Goal: Navigation & Orientation: Go to known website

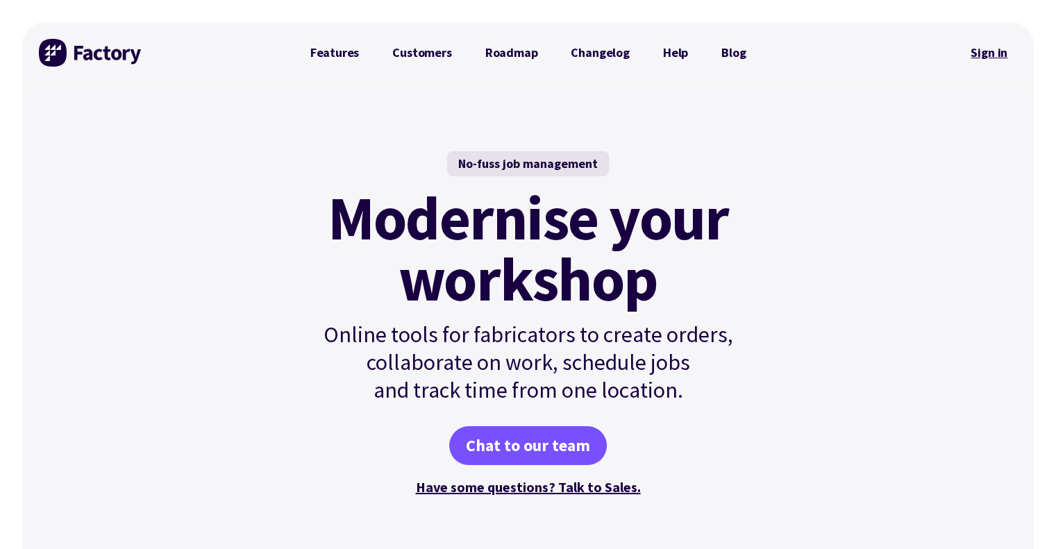
click at [986, 50] on link "Sign in" at bounding box center [989, 53] width 56 height 32
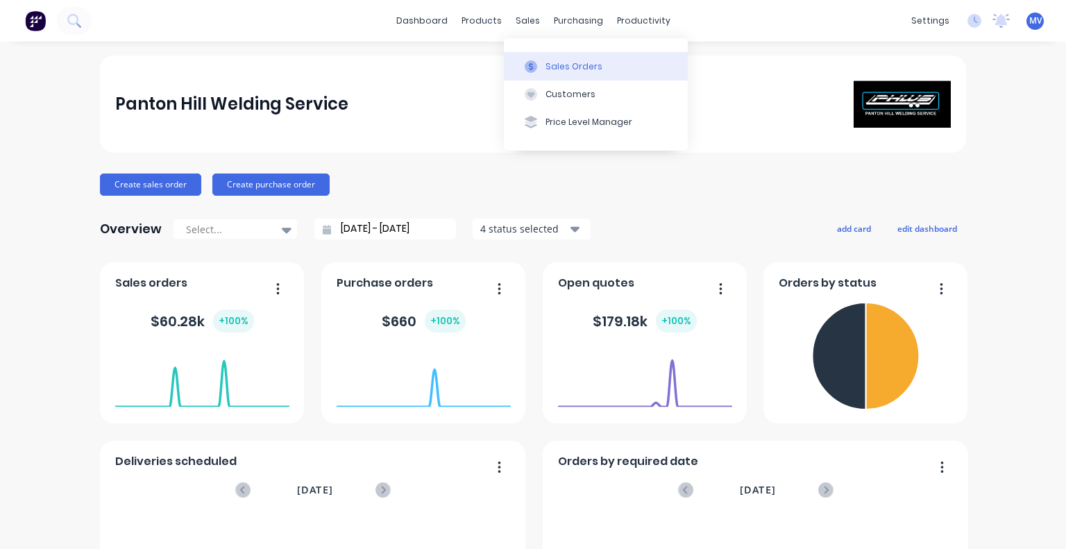
click at [574, 69] on div "Sales Orders" at bounding box center [574, 66] width 57 height 12
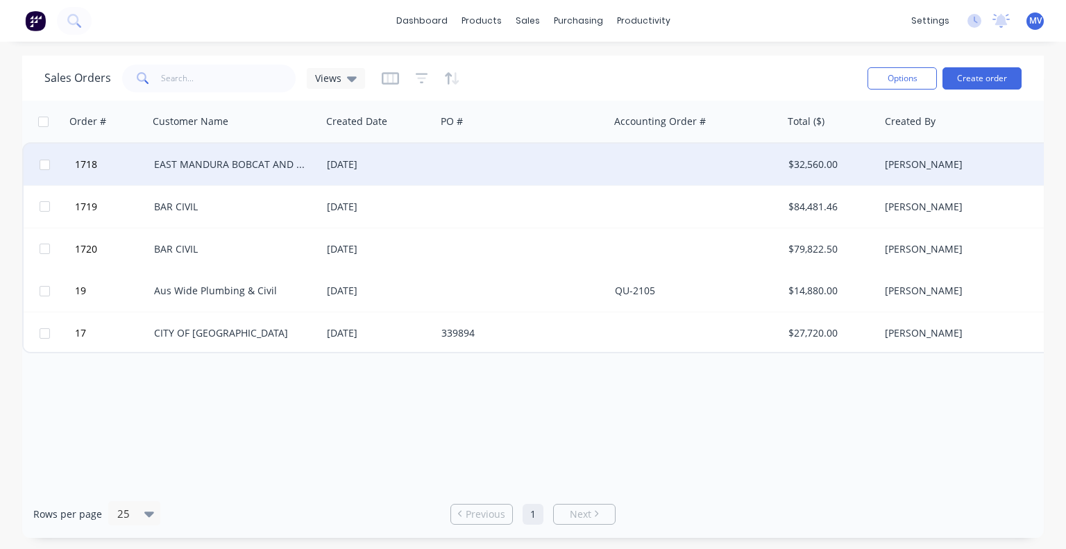
click at [222, 169] on div "EAST MANDURA BOBCAT AND TRUCK HIRE" at bounding box center [231, 165] width 154 height 14
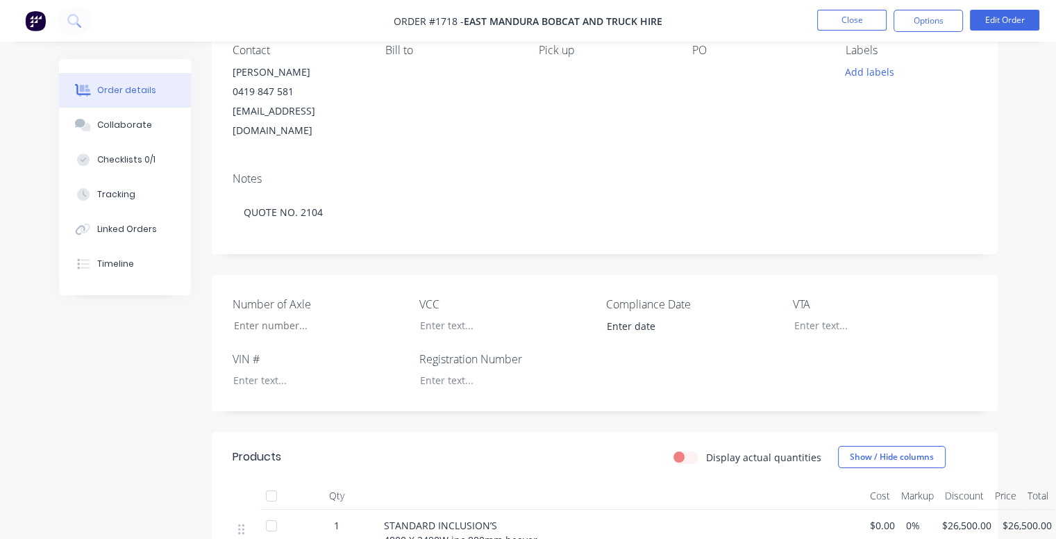
scroll to position [139, 0]
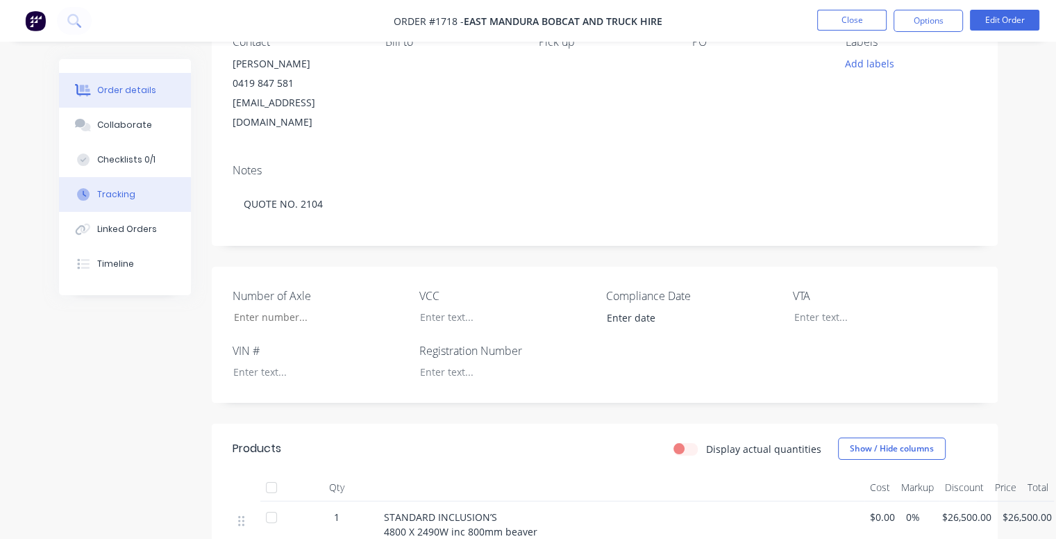
click at [117, 196] on div "Tracking" at bounding box center [116, 194] width 38 height 12
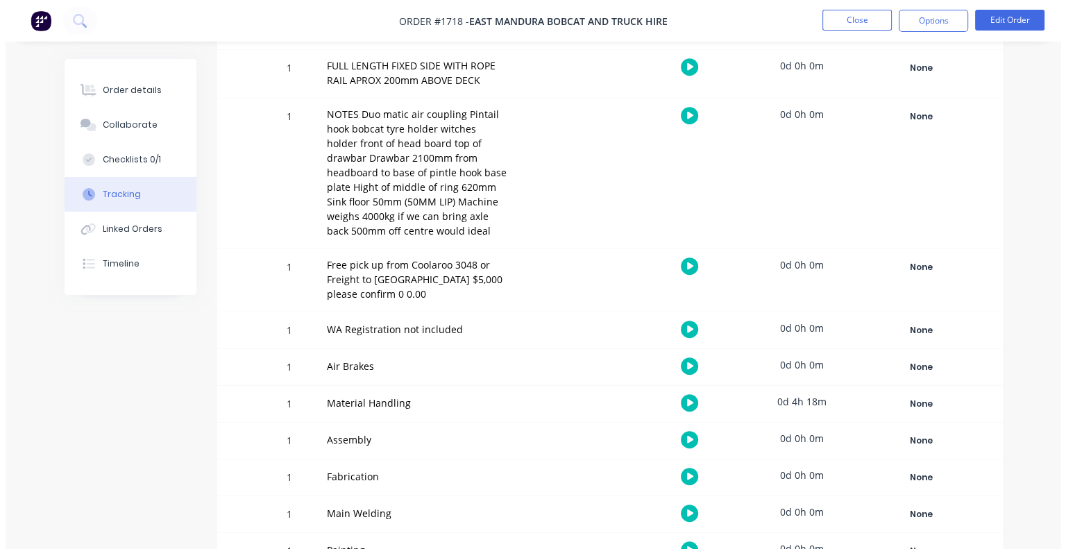
scroll to position [694, 0]
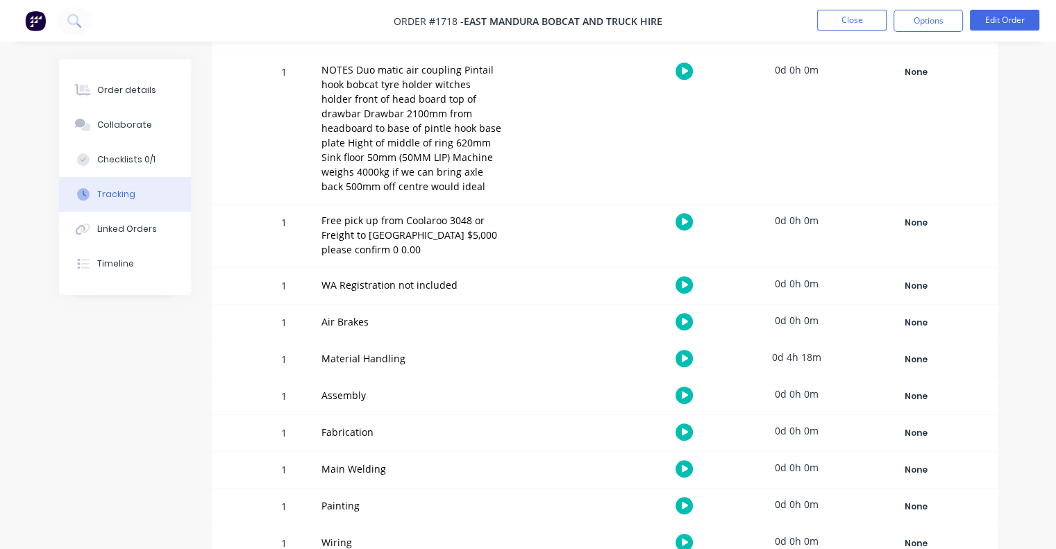
click at [680, 358] on button at bounding box center [683, 358] width 17 height 17
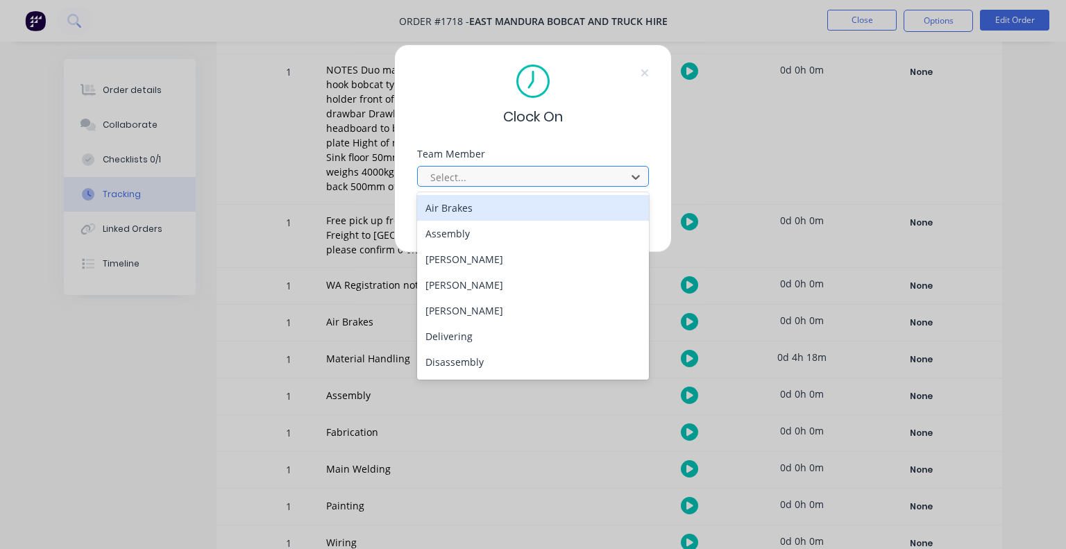
click at [461, 178] on div at bounding box center [524, 177] width 190 height 17
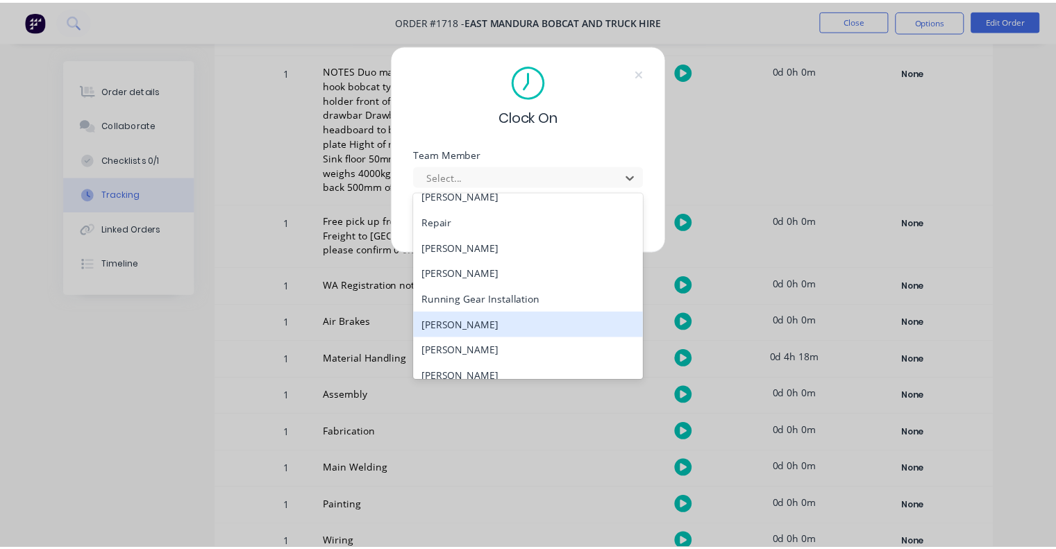
scroll to position [764, 0]
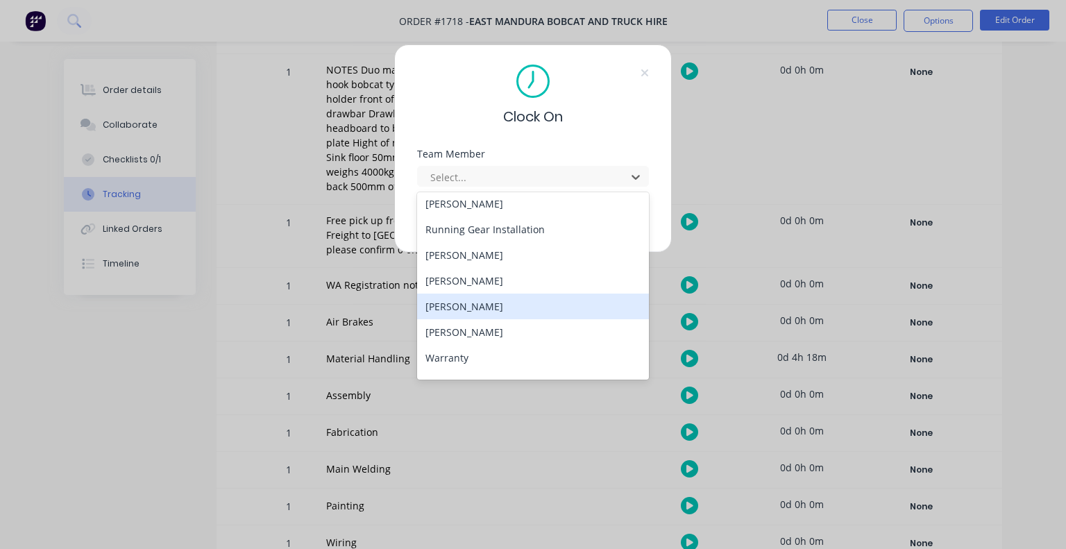
click at [480, 294] on div "[PERSON_NAME]" at bounding box center [533, 307] width 232 height 26
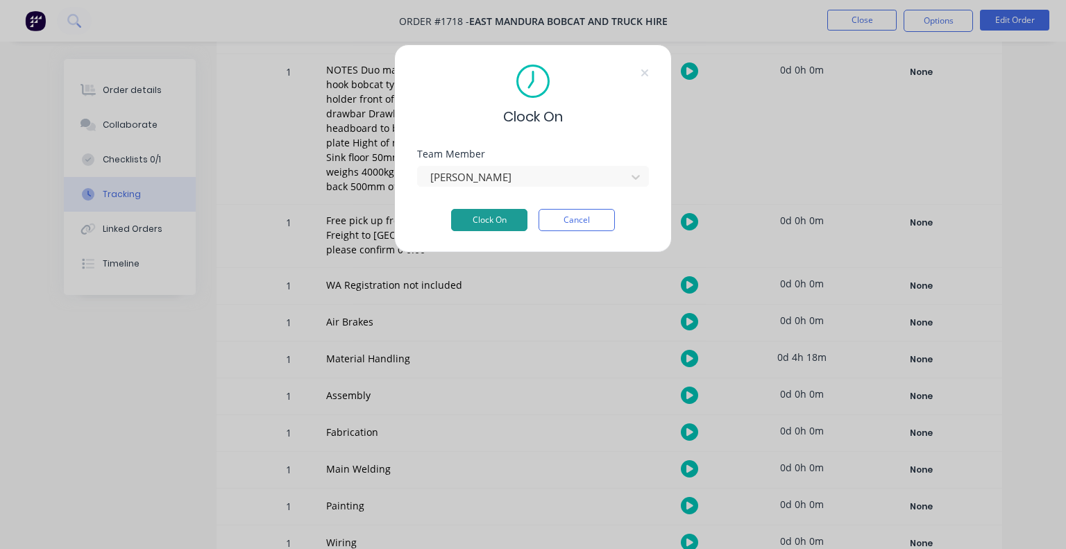
click at [492, 223] on button "Clock On" at bounding box center [489, 220] width 76 height 22
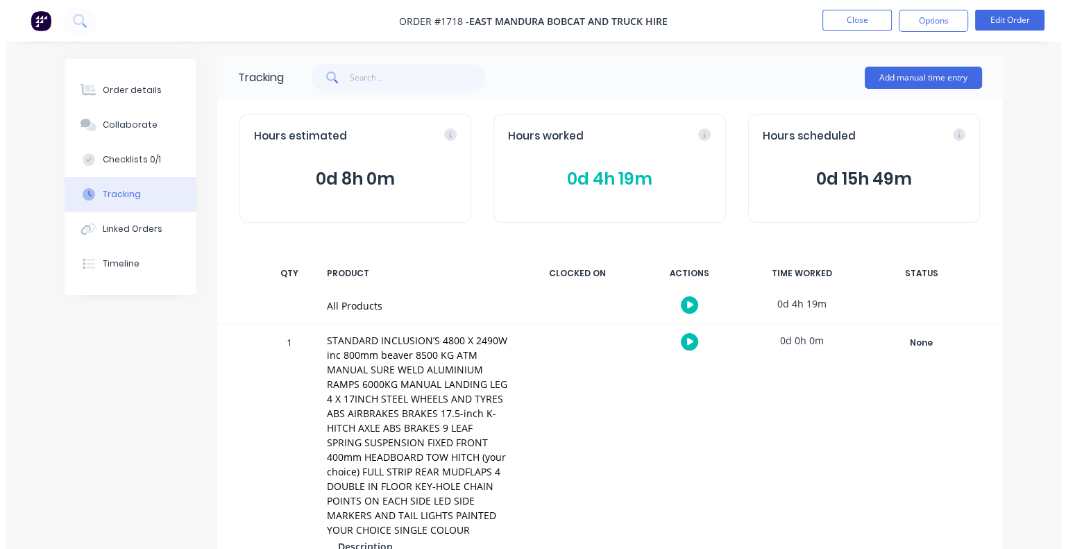
scroll to position [0, 0]
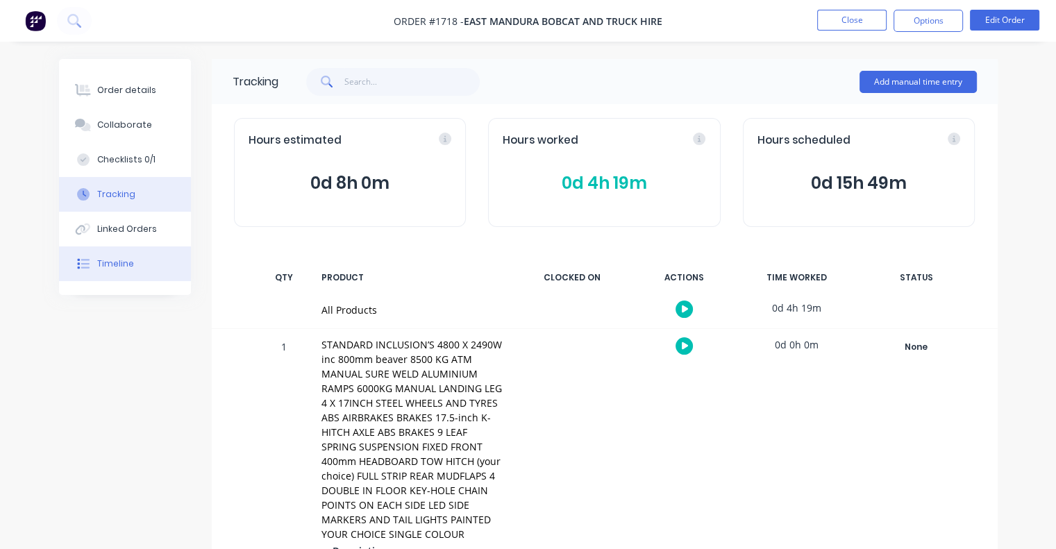
click at [102, 258] on div "Timeline" at bounding box center [115, 264] width 37 height 12
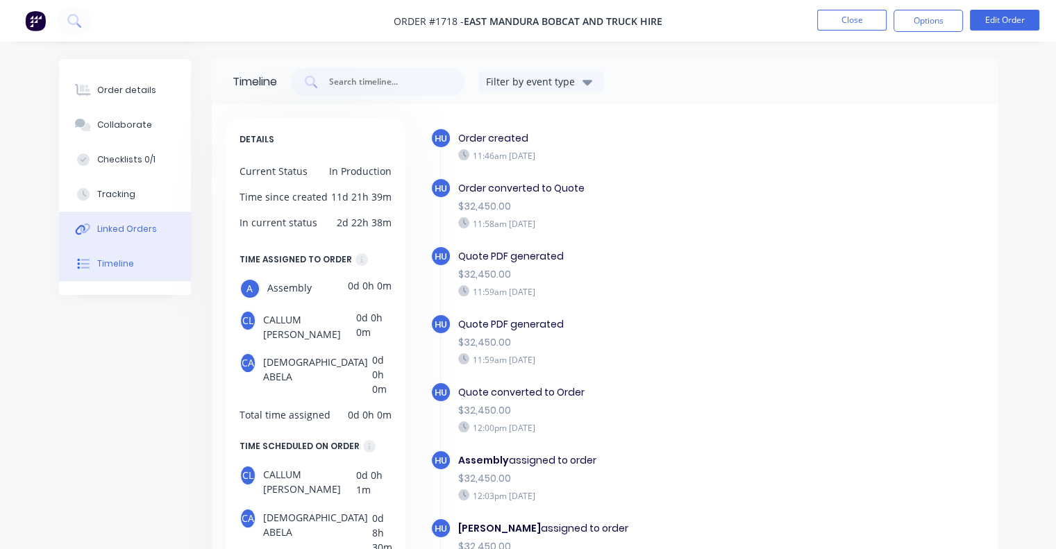
click at [113, 230] on div "Linked Orders" at bounding box center [127, 229] width 60 height 12
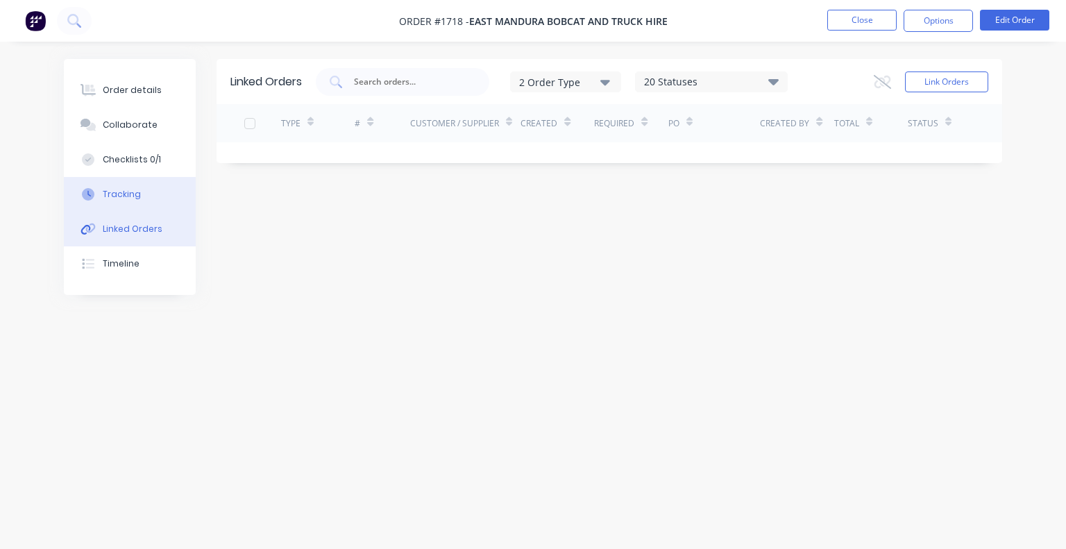
click at [132, 192] on div "Tracking" at bounding box center [122, 194] width 38 height 12
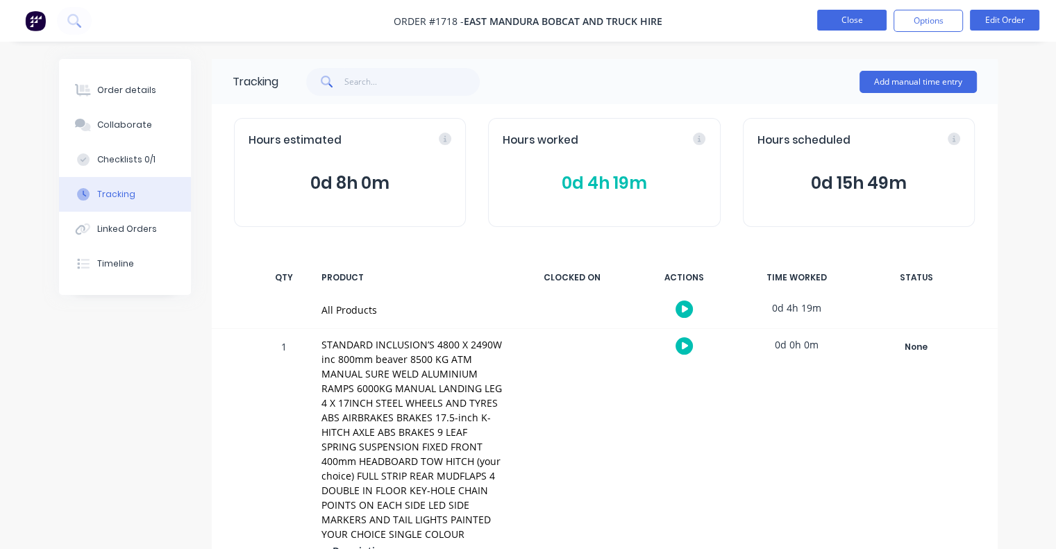
click at [853, 19] on button "Close" at bounding box center [851, 20] width 69 height 21
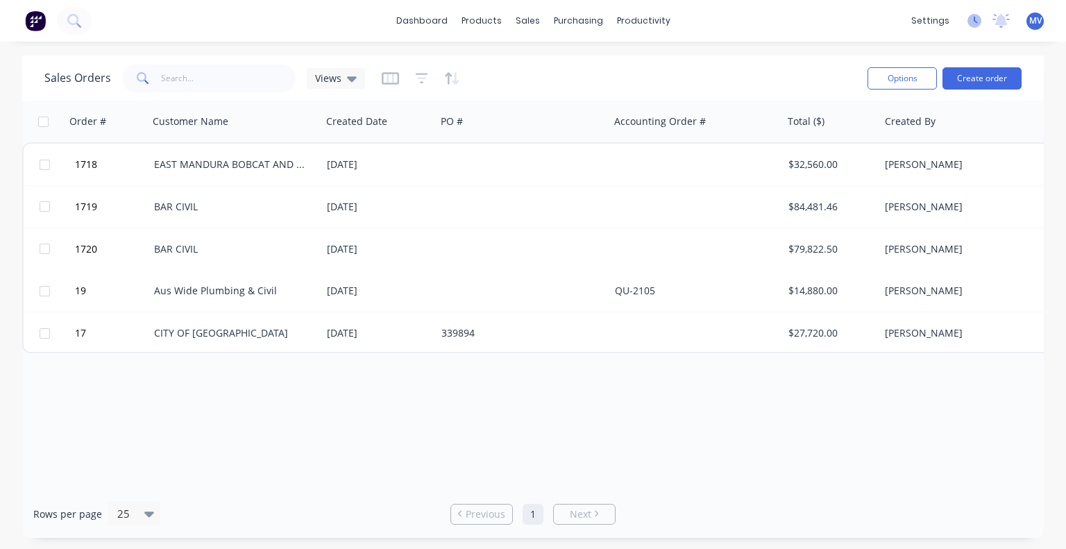
click at [971, 19] on icon at bounding box center [975, 21] width 14 height 14
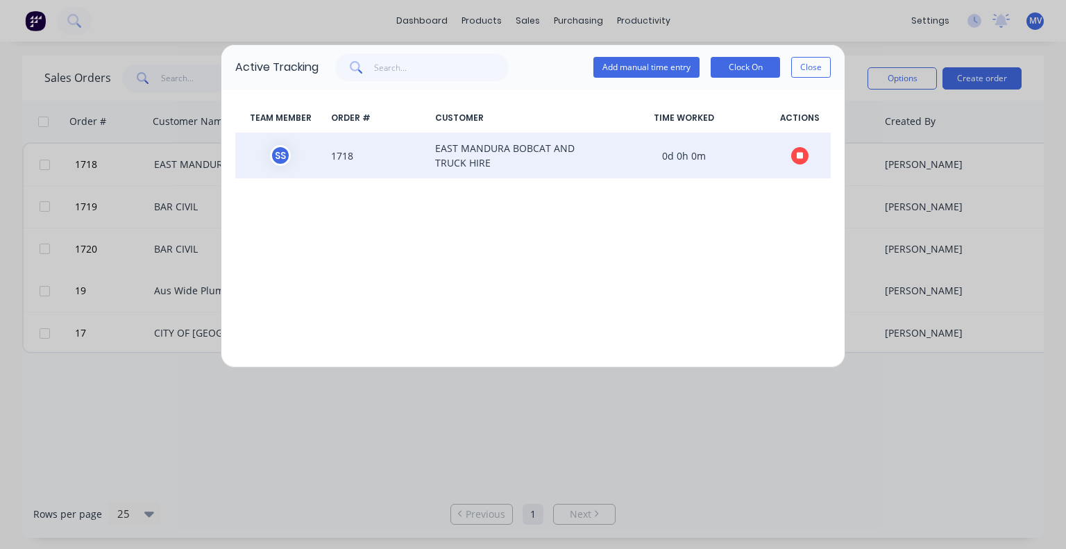
click at [455, 152] on span "EAST MANDURA BOBCAT AND TRUCK HIRE" at bounding box center [514, 155] width 169 height 29
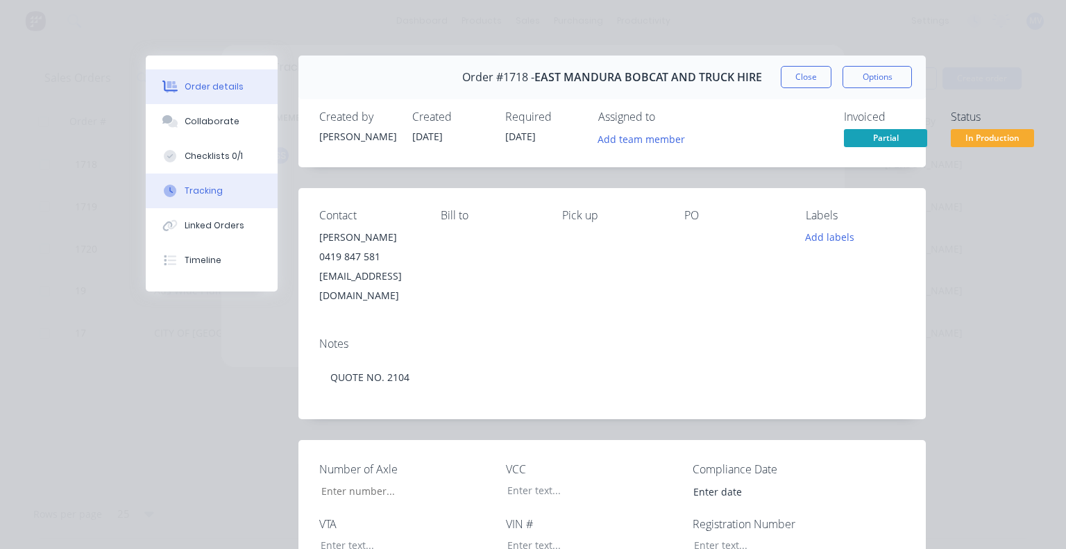
click at [202, 195] on div "Tracking" at bounding box center [204, 191] width 38 height 12
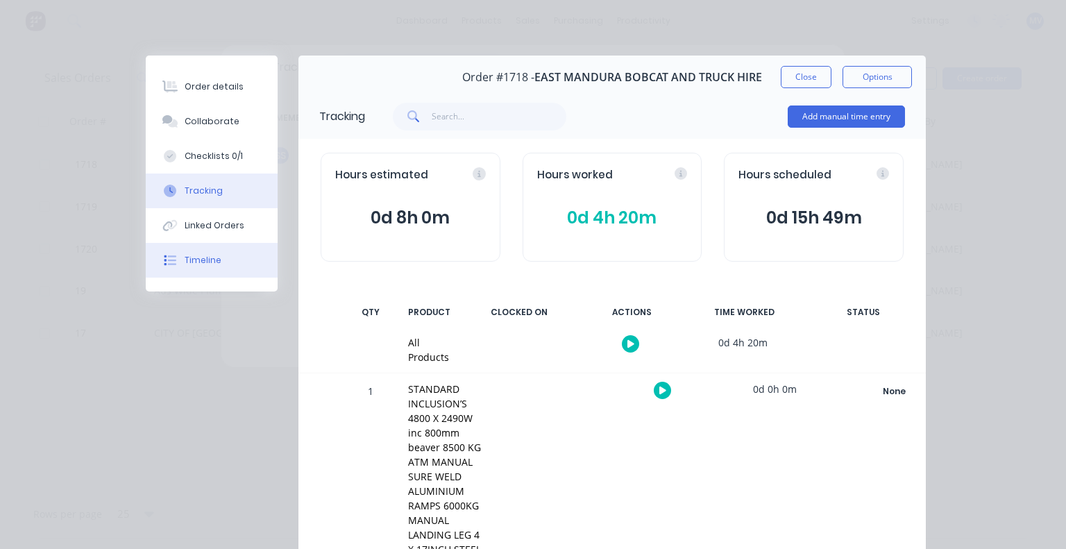
click at [197, 256] on div "Timeline" at bounding box center [203, 260] width 37 height 12
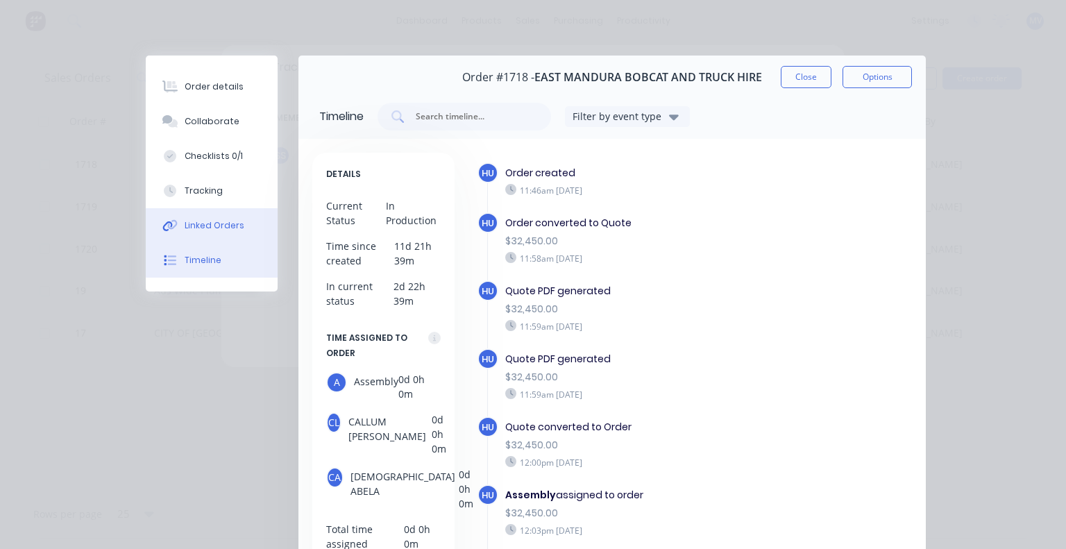
click at [203, 228] on div "Linked Orders" at bounding box center [215, 225] width 60 height 12
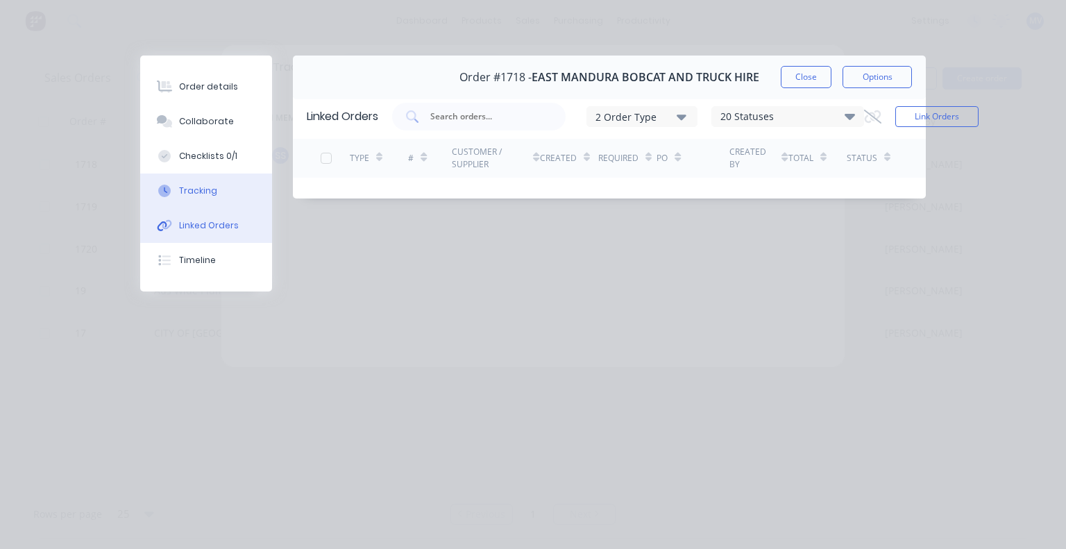
click at [200, 194] on div "Tracking" at bounding box center [198, 191] width 38 height 12
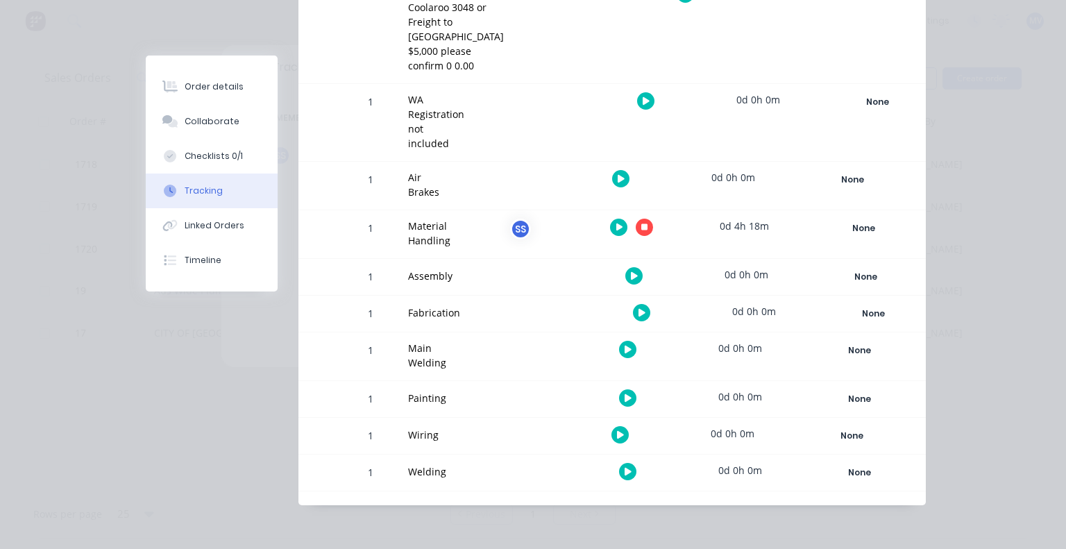
scroll to position [2013, 0]
click at [419, 248] on div "Material Handling" at bounding box center [429, 233] width 42 height 29
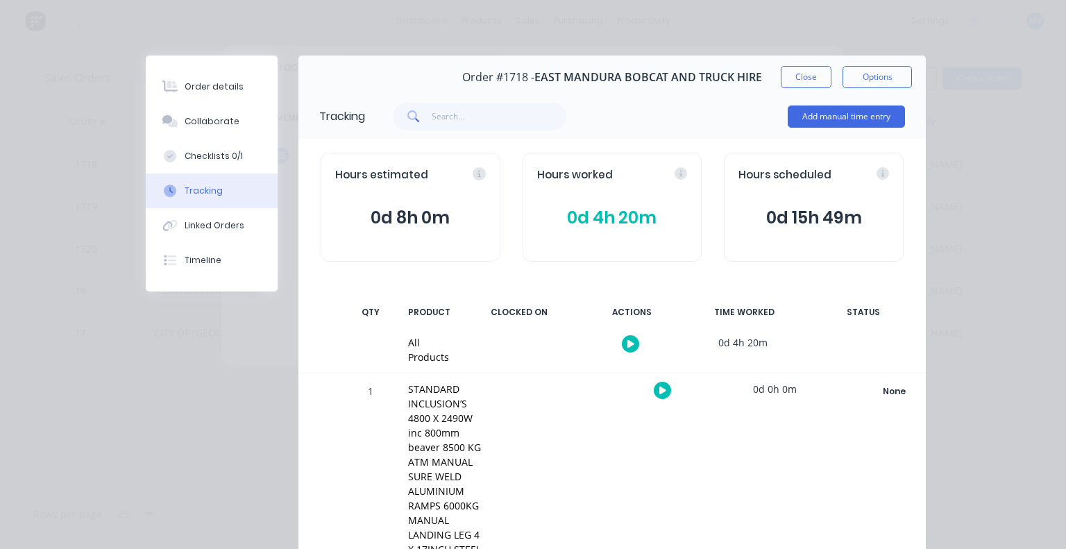
scroll to position [0, 0]
click at [806, 115] on button "Add manual time entry" at bounding box center [846, 117] width 117 height 22
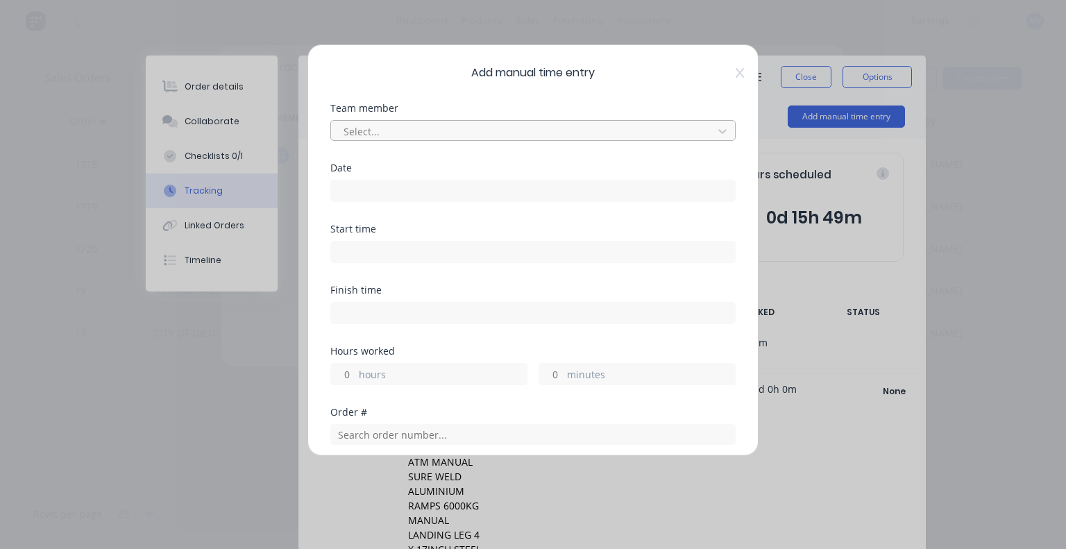
click at [378, 137] on div at bounding box center [524, 131] width 364 height 17
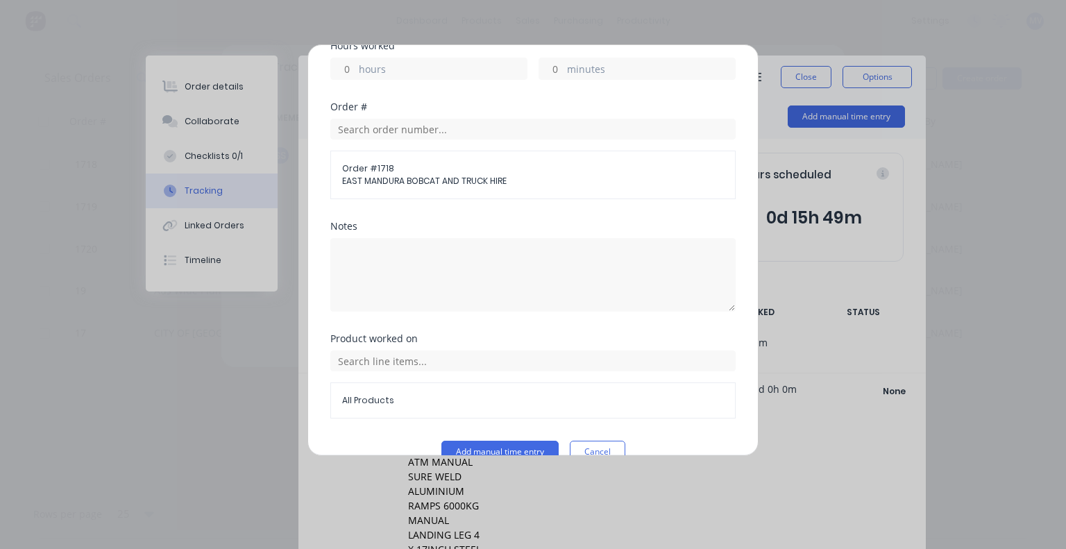
scroll to position [330, 0]
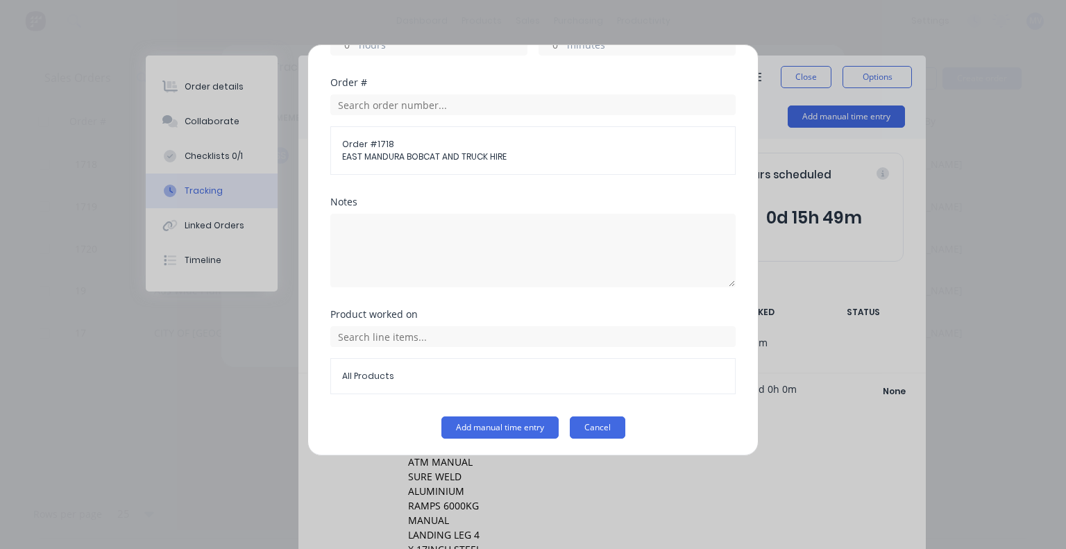
click at [591, 424] on button "Cancel" at bounding box center [598, 428] width 56 height 22
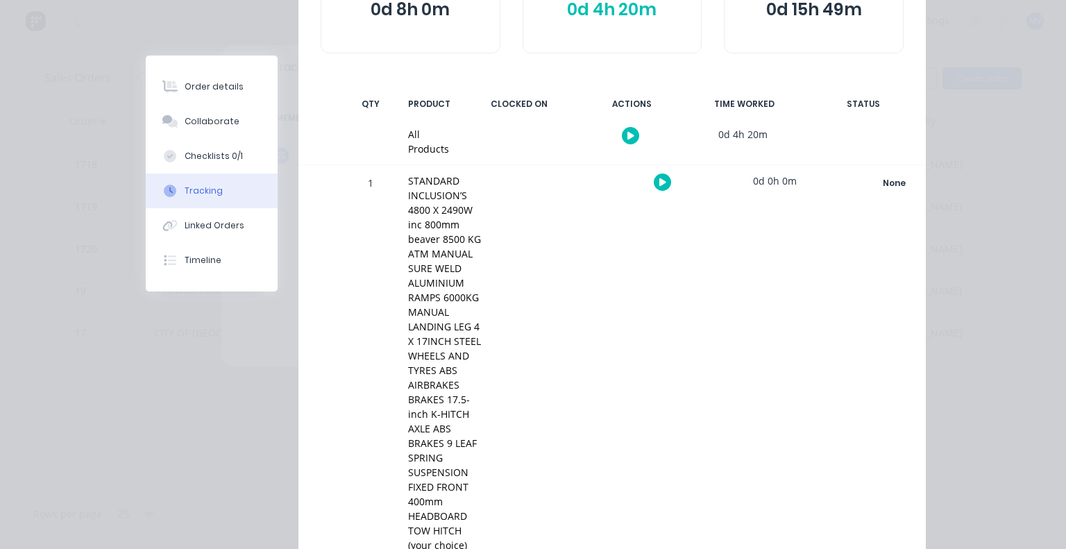
scroll to position [0, 0]
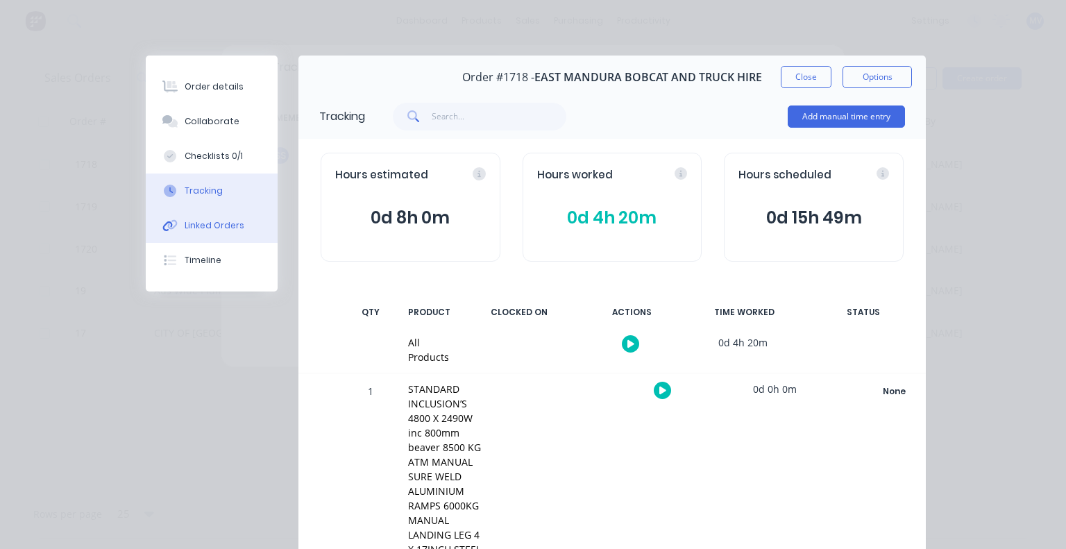
click at [203, 226] on div "Linked Orders" at bounding box center [215, 225] width 60 height 12
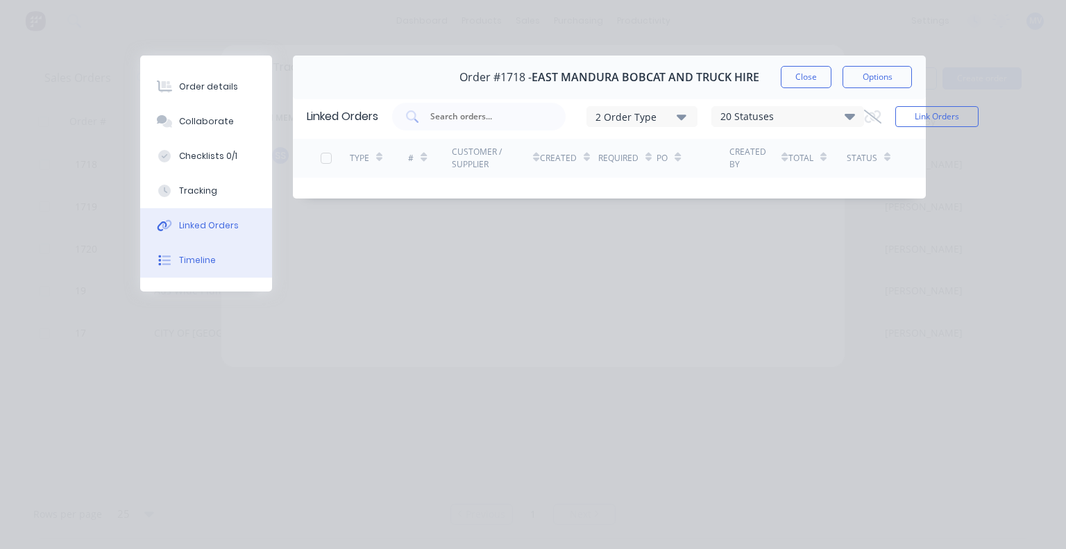
click at [192, 260] on div "Timeline" at bounding box center [197, 260] width 37 height 12
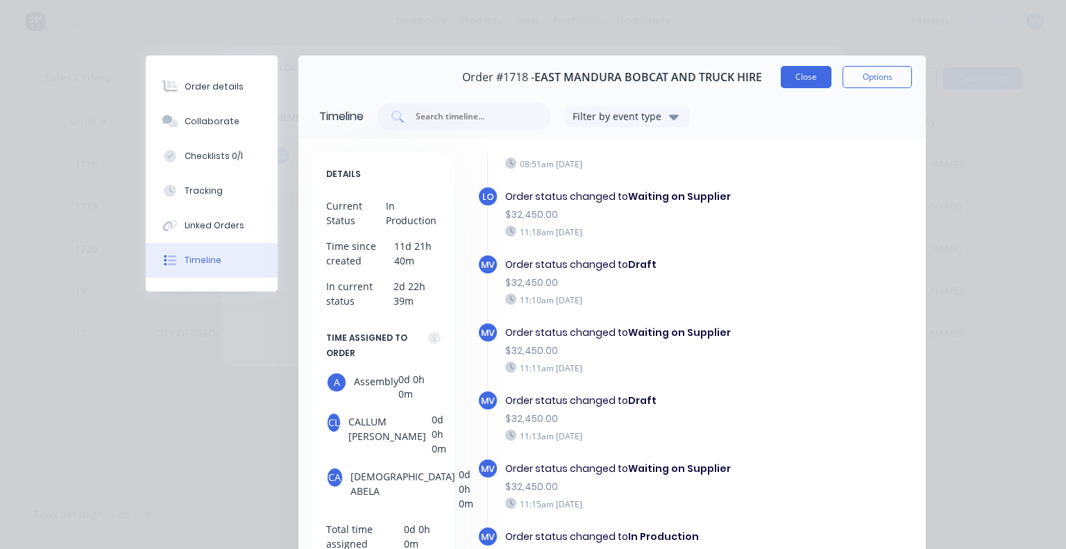
click at [791, 77] on button "Close" at bounding box center [806, 77] width 51 height 22
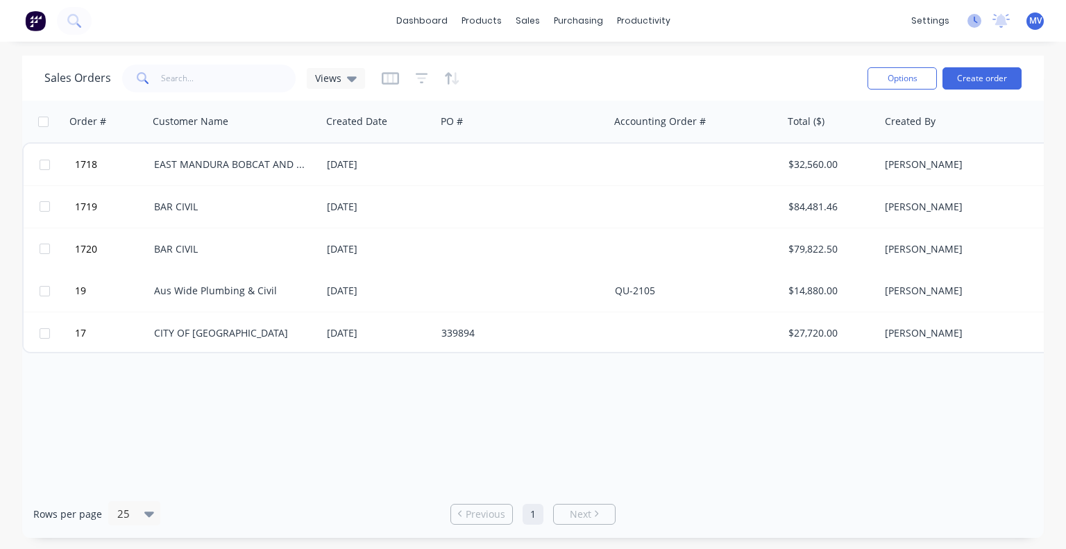
click at [975, 22] on g at bounding box center [975, 21] width 14 height 14
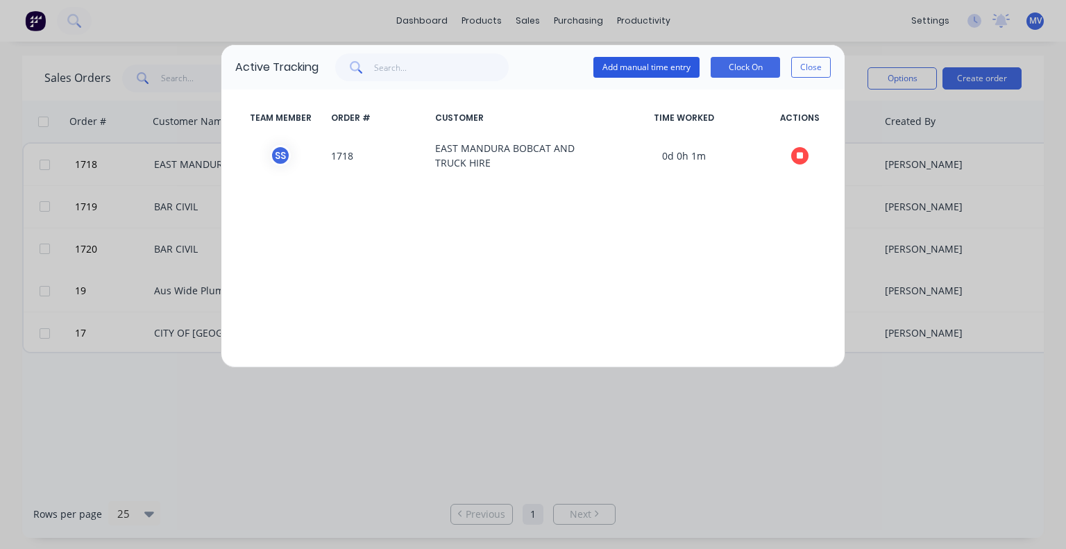
click at [633, 65] on button "Add manual time entry" at bounding box center [647, 67] width 106 height 21
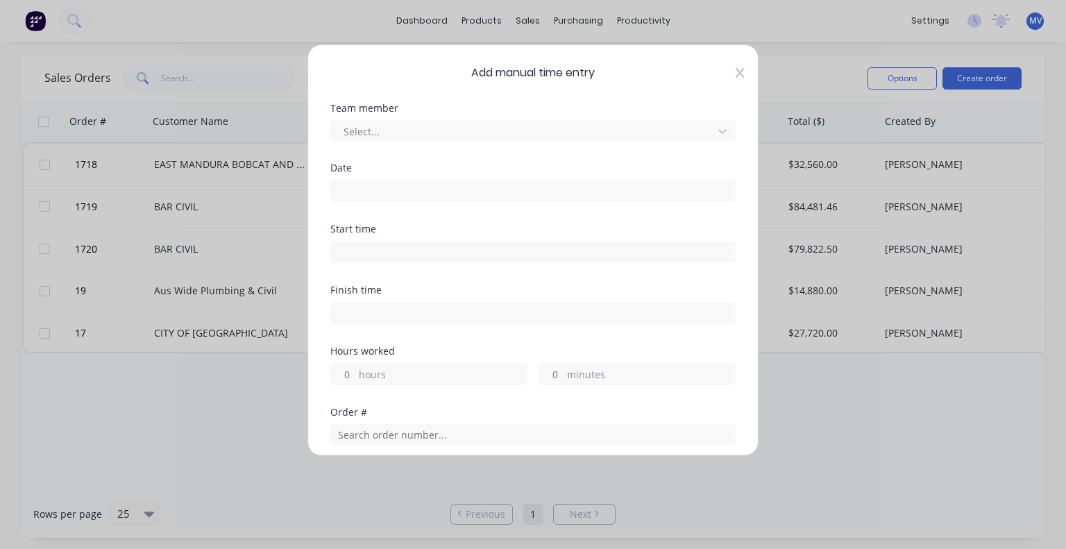
click at [736, 71] on icon at bounding box center [740, 72] width 8 height 11
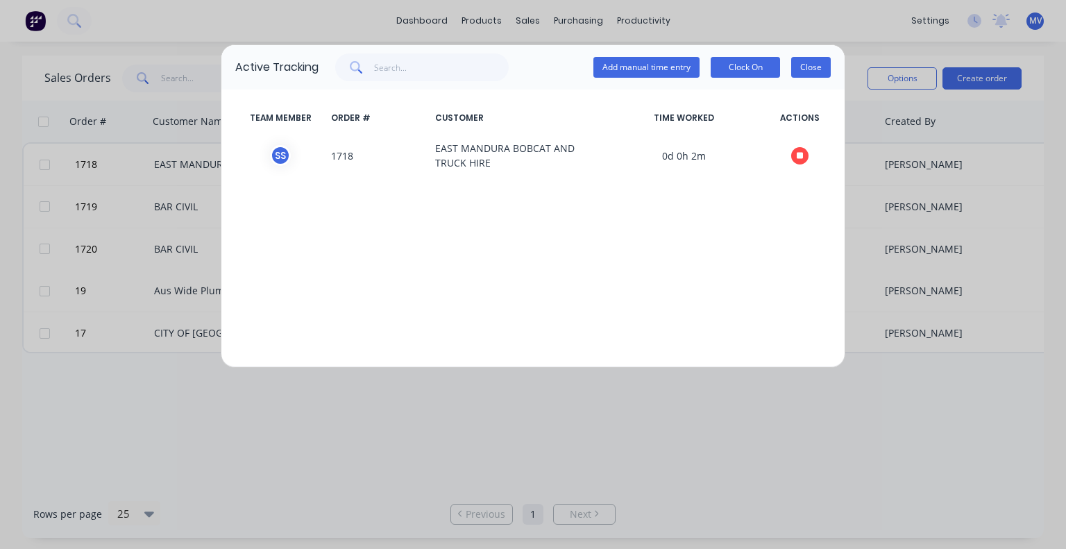
click at [804, 69] on button "Close" at bounding box center [811, 67] width 40 height 21
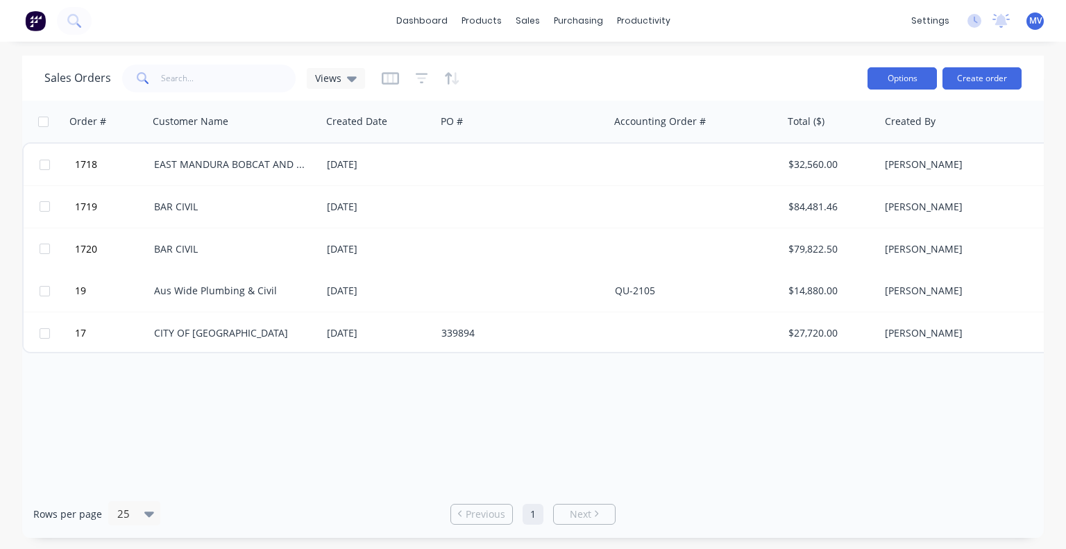
click at [900, 75] on button "Options" at bounding box center [902, 78] width 69 height 22
click at [793, 455] on div "Order # Customer Name Created Date PO # Accounting Order # Total ($) Created By…" at bounding box center [533, 295] width 1022 height 389
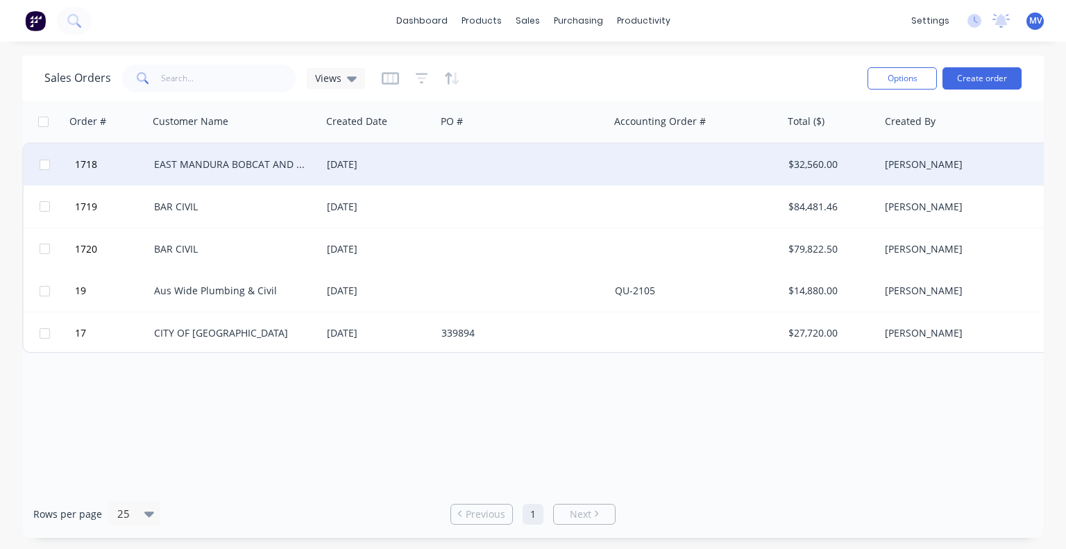
click at [247, 165] on div "EAST MANDURA BOBCAT AND TRUCK HIRE" at bounding box center [231, 165] width 154 height 14
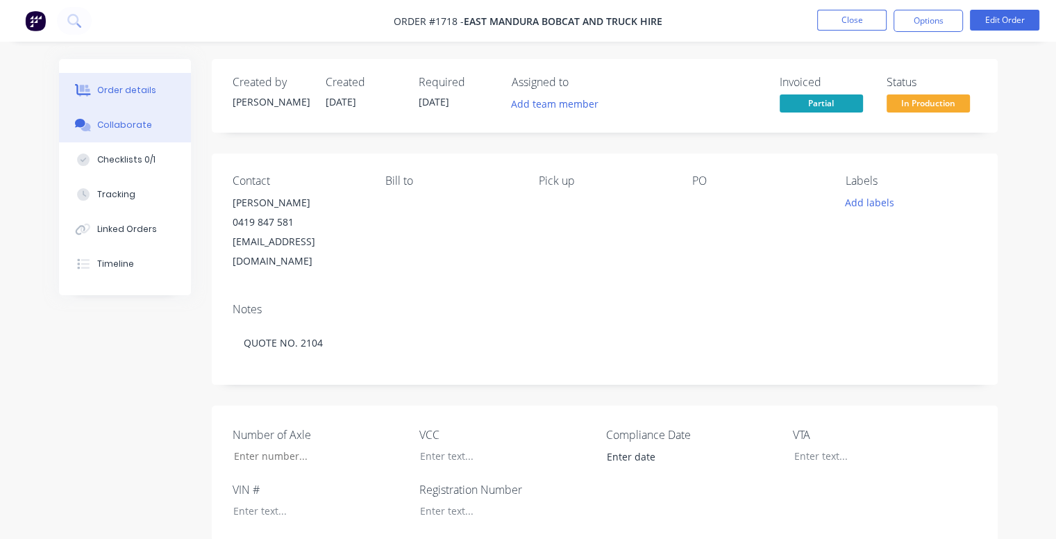
click at [117, 131] on button "Collaborate" at bounding box center [125, 125] width 132 height 35
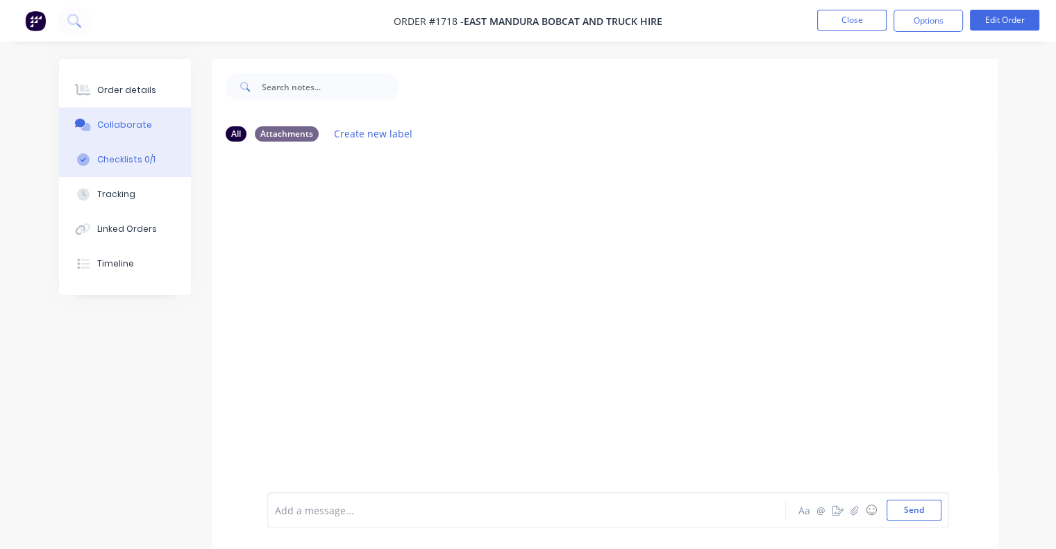
click at [125, 165] on div "Checklists 0/1" at bounding box center [126, 159] width 58 height 12
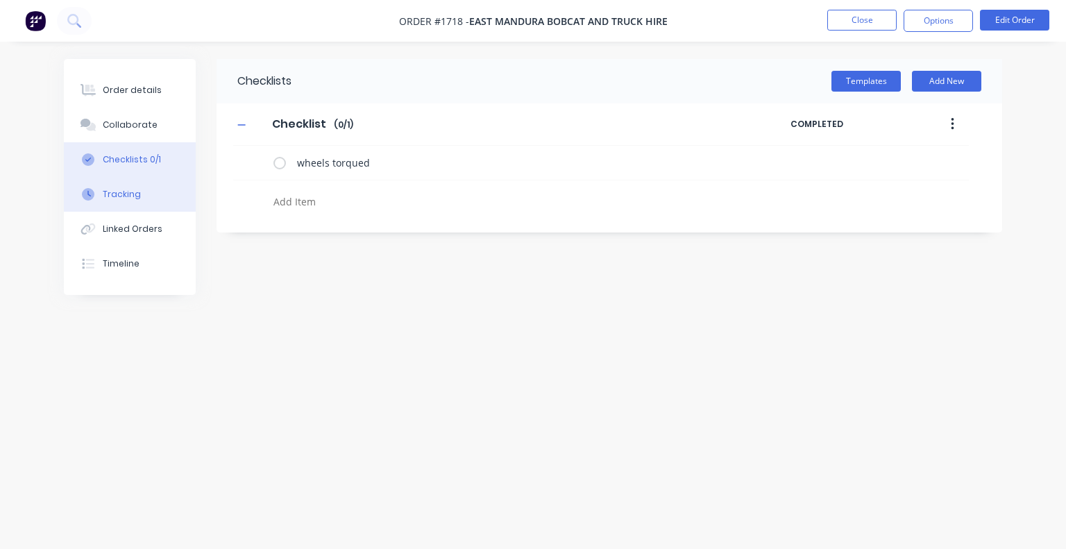
click at [123, 194] on div "Tracking" at bounding box center [122, 194] width 38 height 12
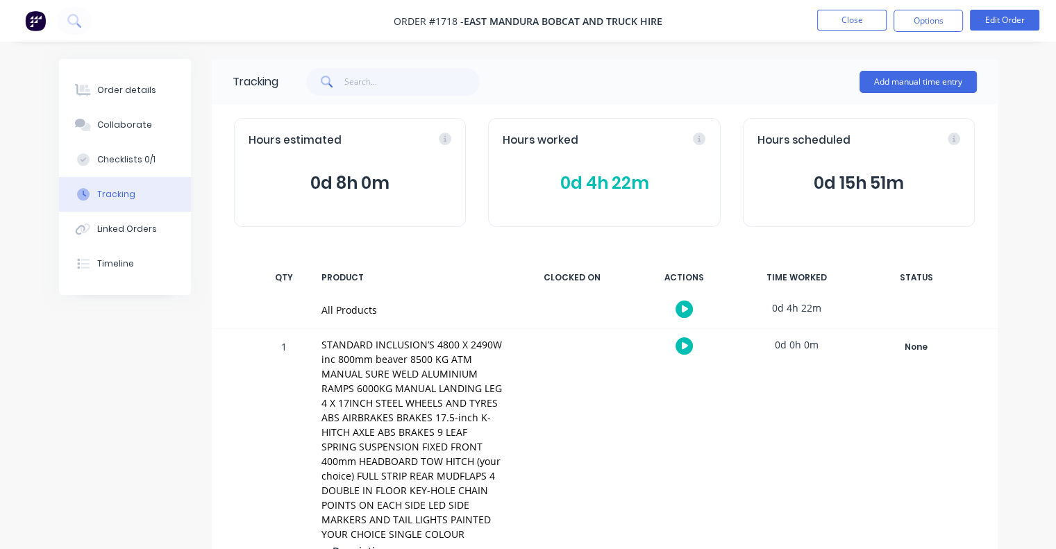
click at [785, 311] on div "0d 4h 22m" at bounding box center [797, 307] width 104 height 31
click at [334, 307] on div "All Products" at bounding box center [412, 310] width 182 height 15
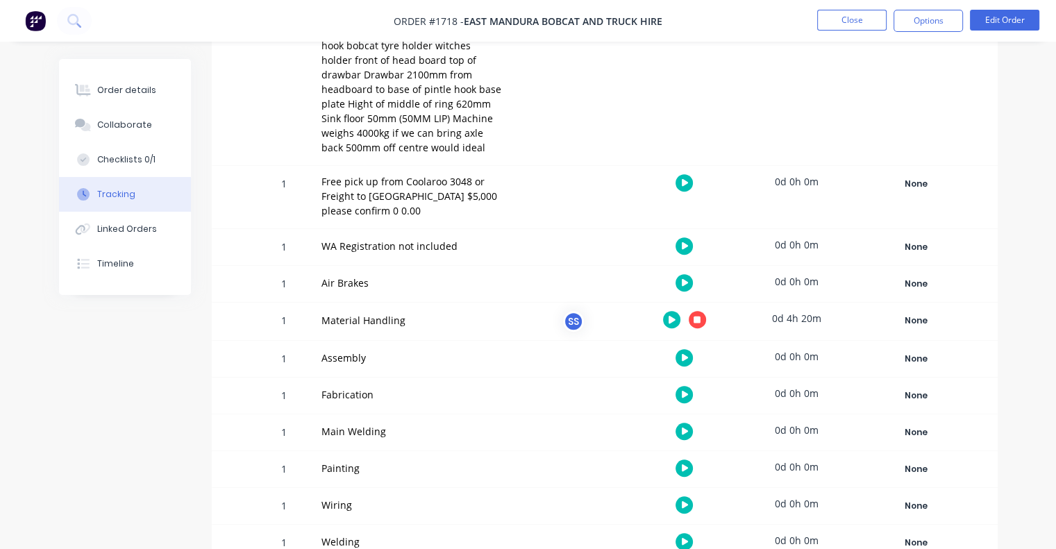
scroll to position [759, 0]
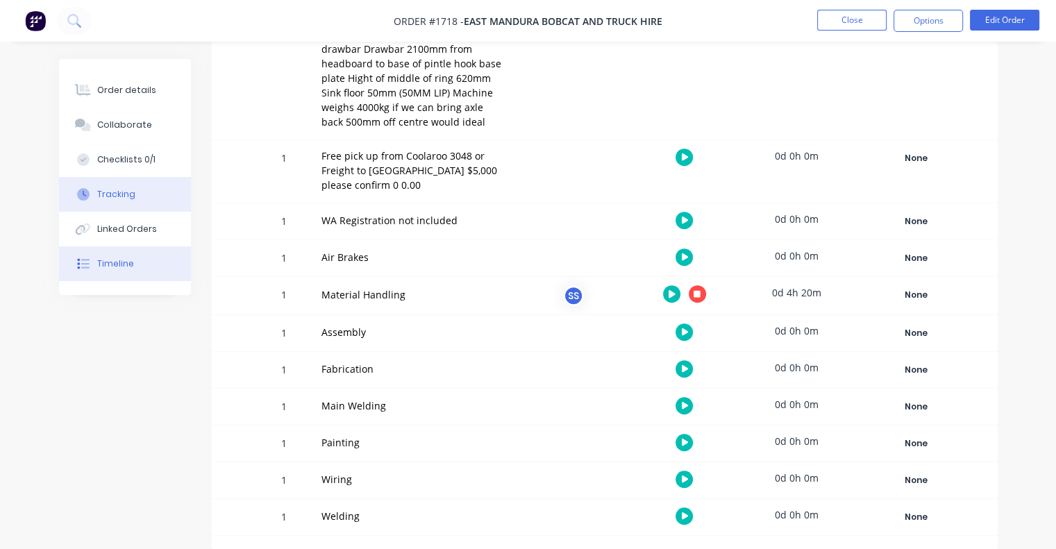
click at [106, 263] on div "Timeline" at bounding box center [115, 264] width 37 height 12
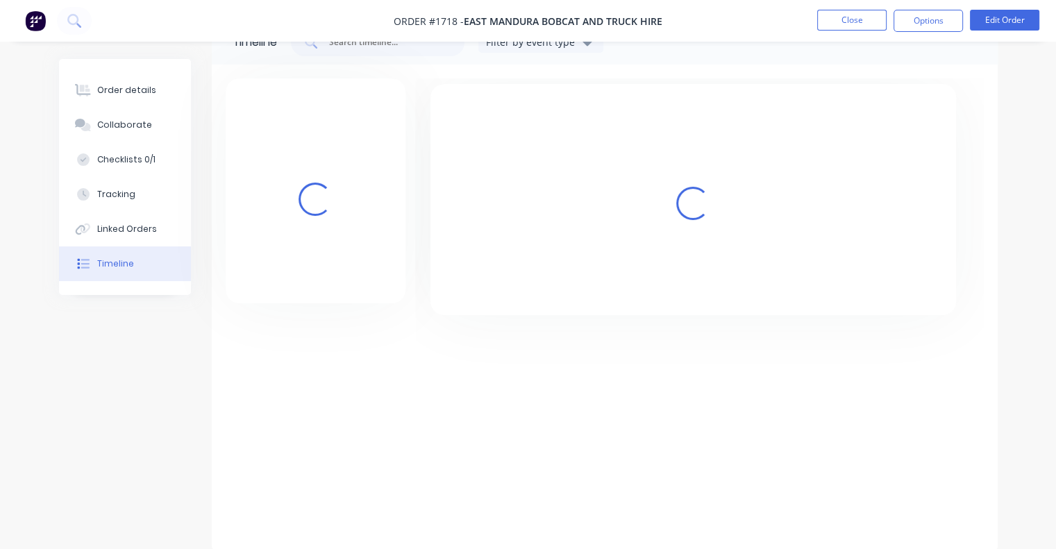
scroll to position [274, 0]
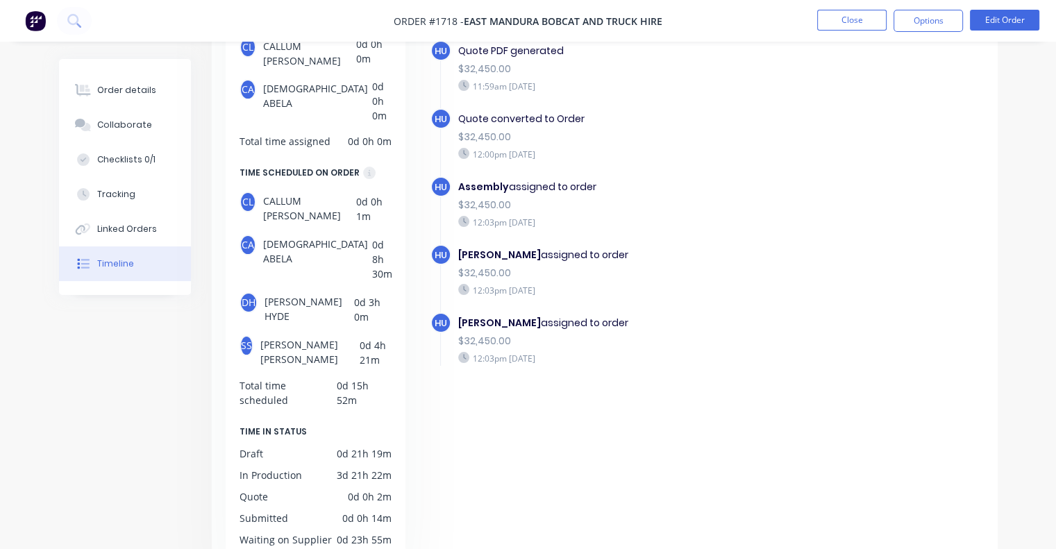
click at [295, 335] on span "[PERSON_NAME]" at bounding box center [309, 351] width 99 height 32
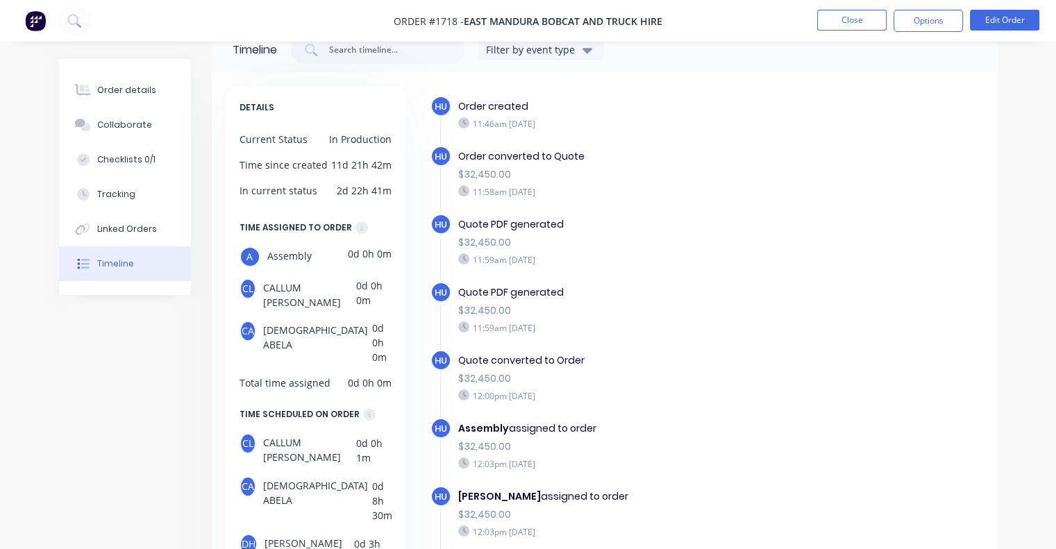
scroll to position [0, 0]
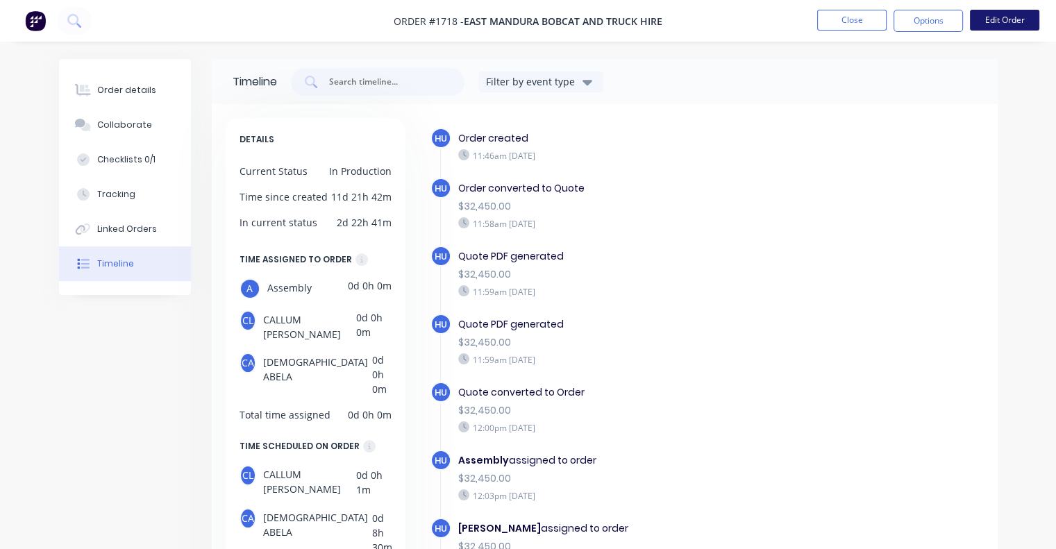
click at [1004, 21] on button "Edit Order" at bounding box center [1004, 20] width 69 height 21
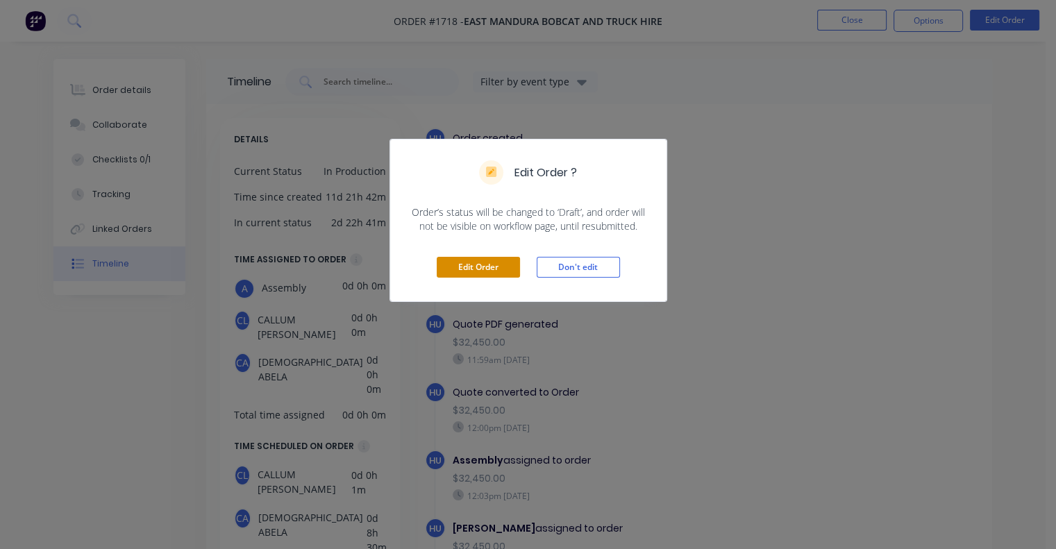
click at [484, 263] on button "Edit Order" at bounding box center [478, 267] width 83 height 21
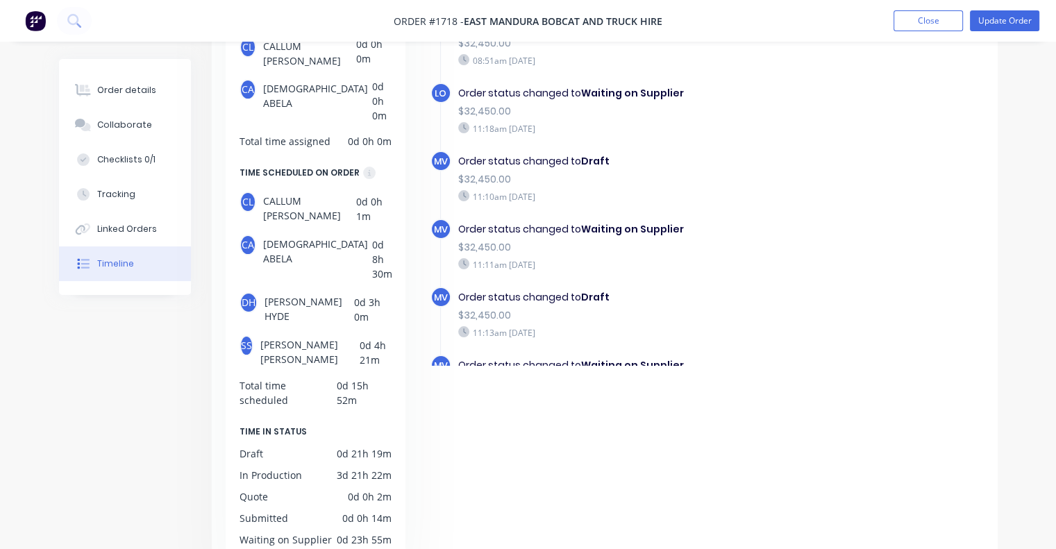
scroll to position [1041, 0]
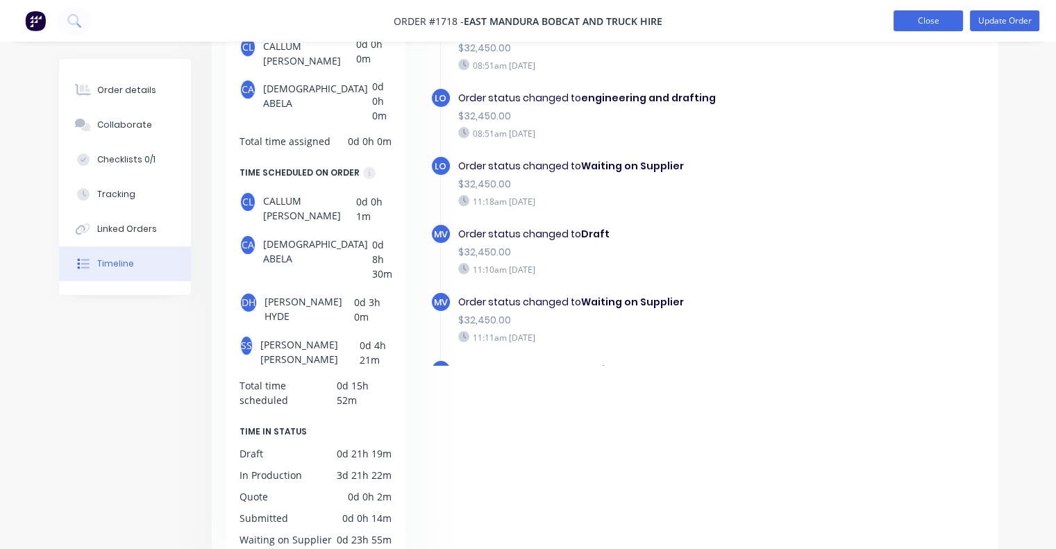
click at [930, 26] on button "Close" at bounding box center [927, 20] width 69 height 21
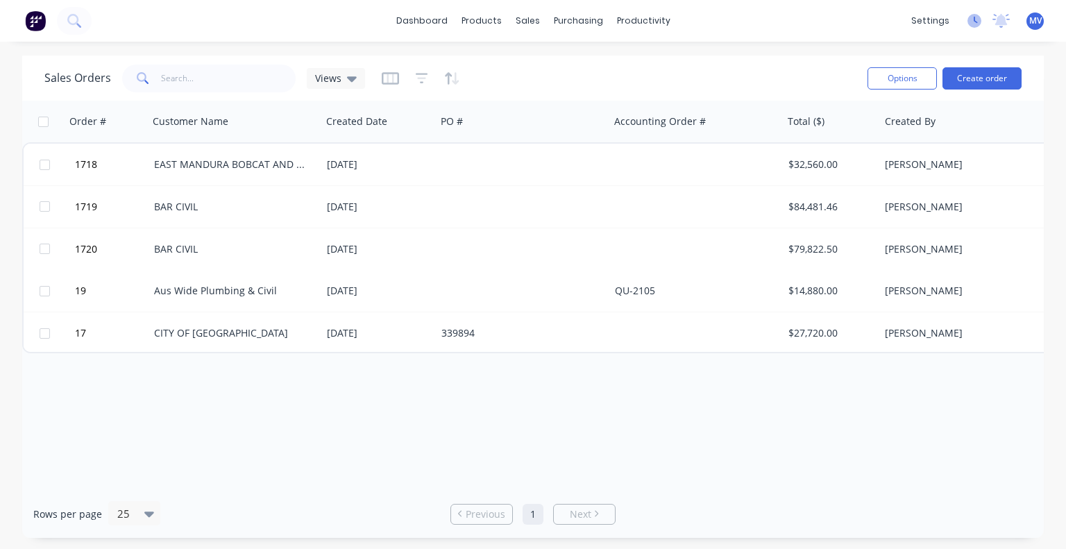
click at [976, 15] on icon at bounding box center [975, 21] width 14 height 14
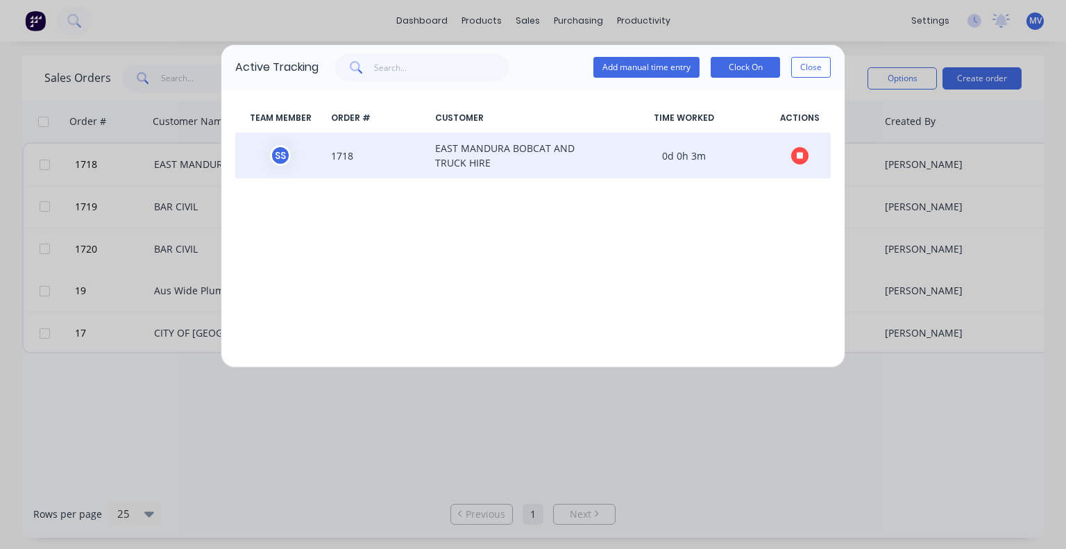
click at [447, 158] on span "EAST MANDURA BOBCAT AND TRUCK HIRE" at bounding box center [514, 155] width 169 height 29
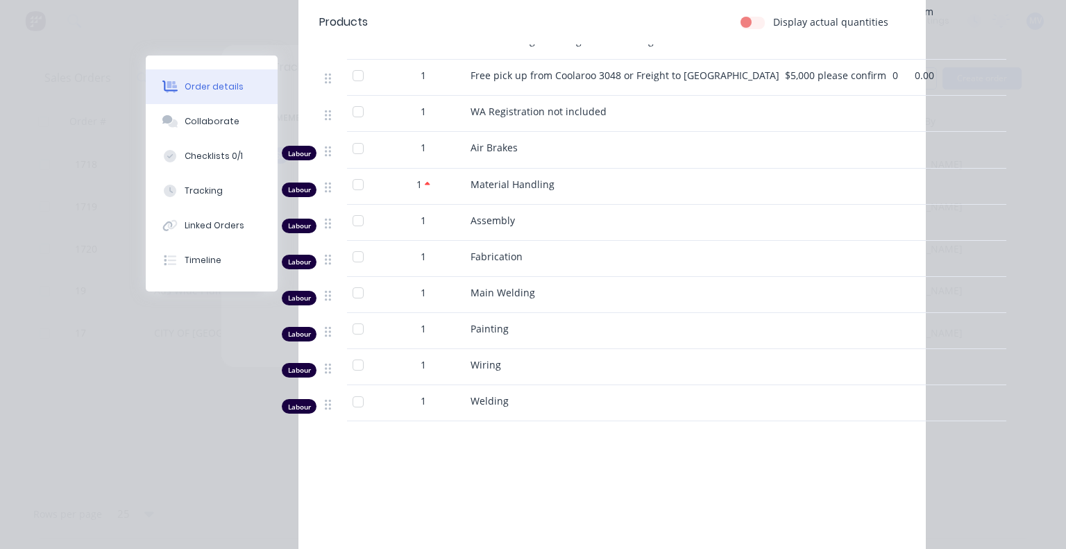
scroll to position [1180, 0]
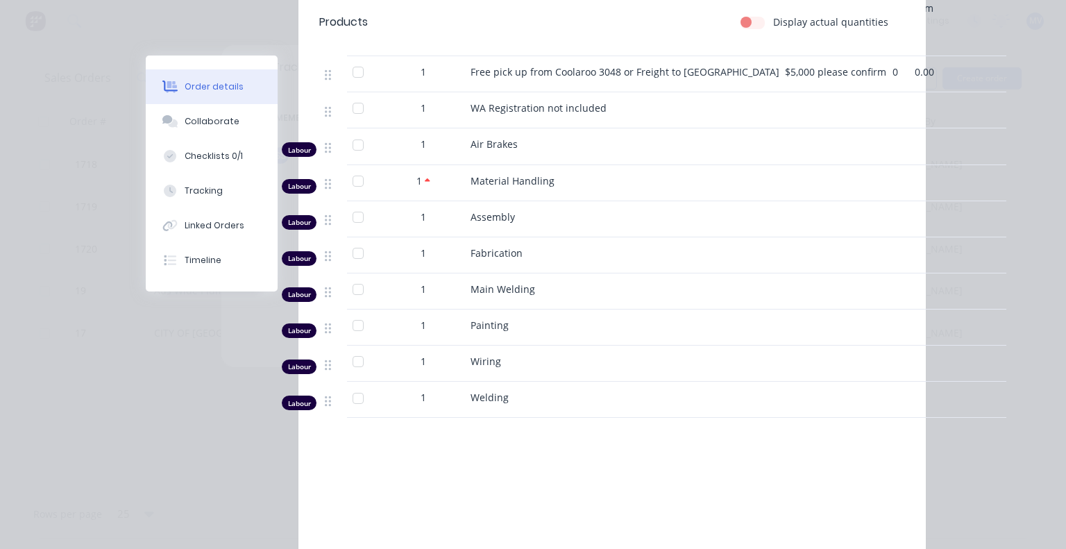
click at [294, 179] on div "Labour" at bounding box center [299, 186] width 35 height 15
click at [519, 174] on span "Material Handling" at bounding box center [513, 180] width 84 height 13
click at [194, 190] on div "Tracking" at bounding box center [204, 191] width 38 height 12
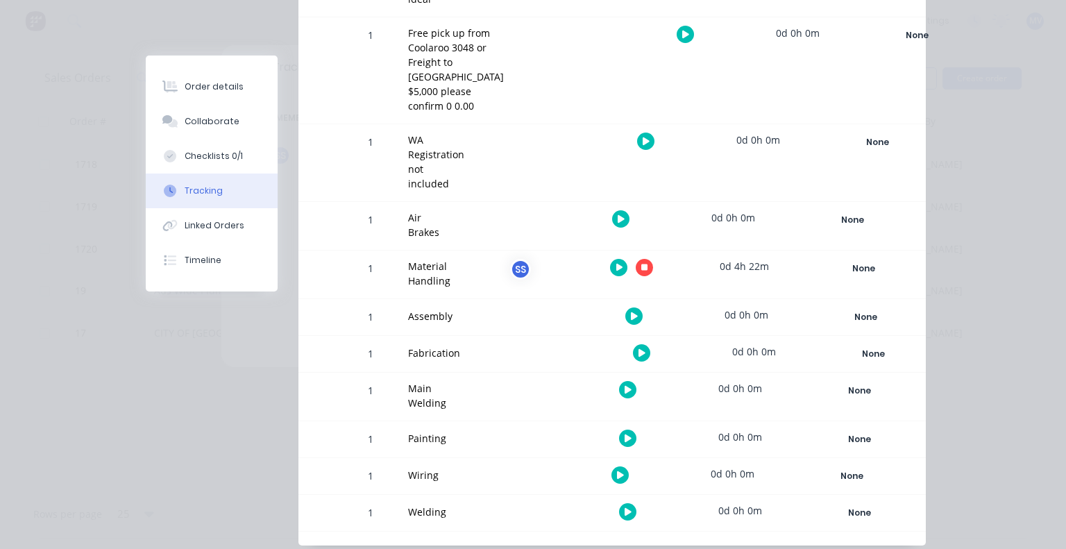
scroll to position [2088, 0]
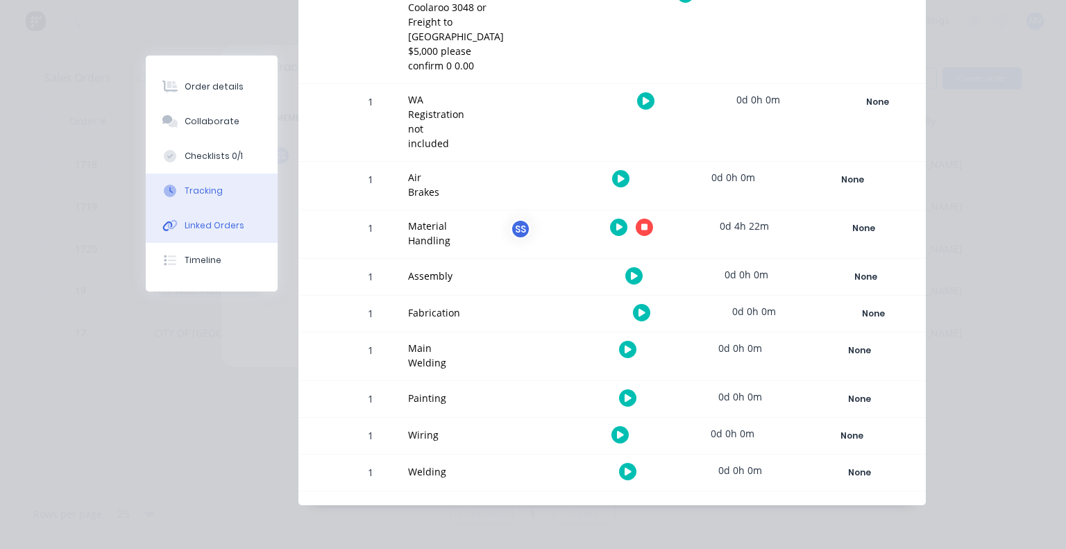
click at [221, 221] on div "Linked Orders" at bounding box center [215, 225] width 60 height 12
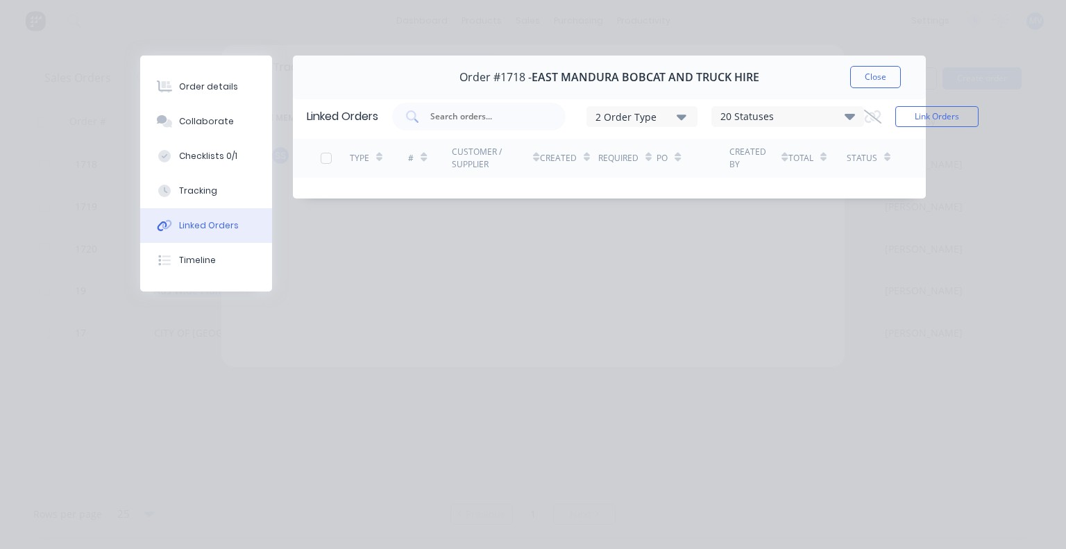
scroll to position [0, 0]
click at [199, 260] on div "Timeline" at bounding box center [197, 260] width 37 height 12
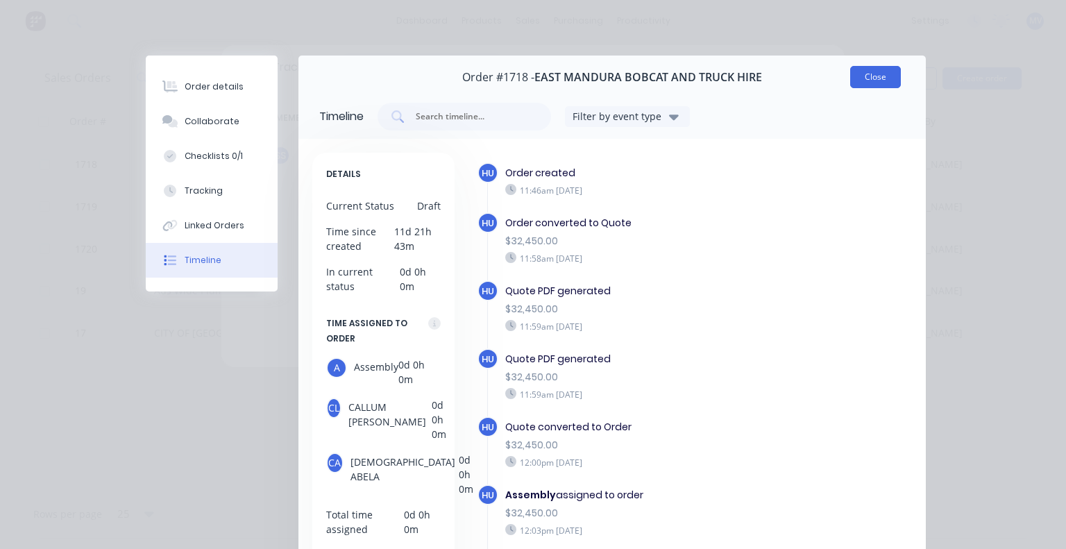
click at [867, 79] on button "Close" at bounding box center [875, 77] width 51 height 22
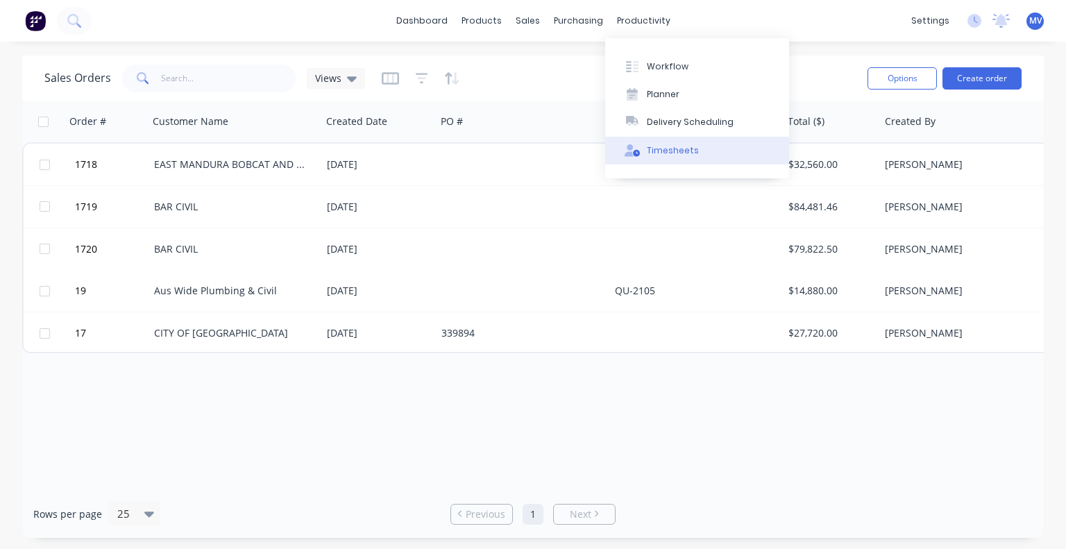
click at [667, 152] on div "Timesheets" at bounding box center [673, 150] width 52 height 12
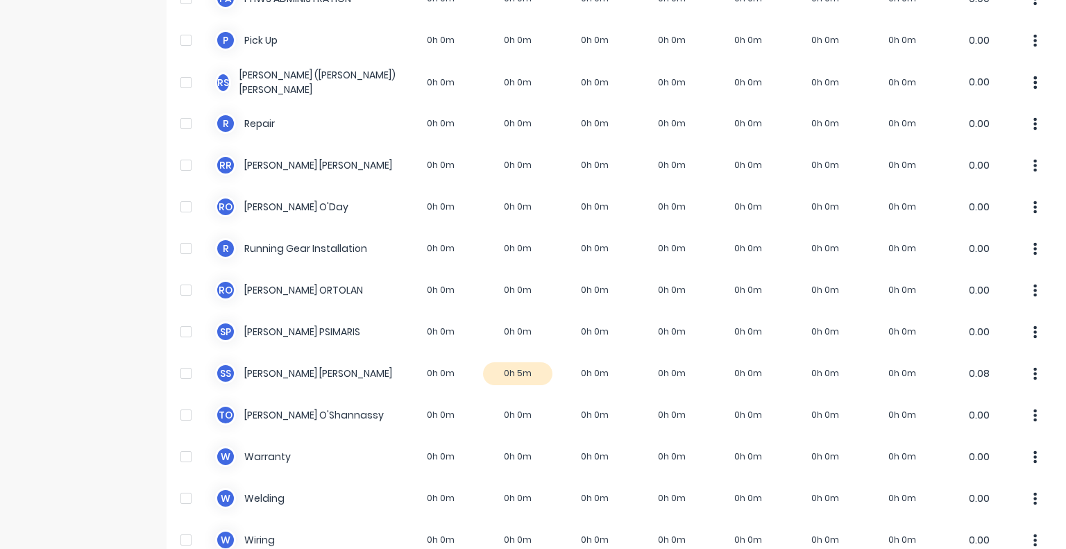
scroll to position [1241, 0]
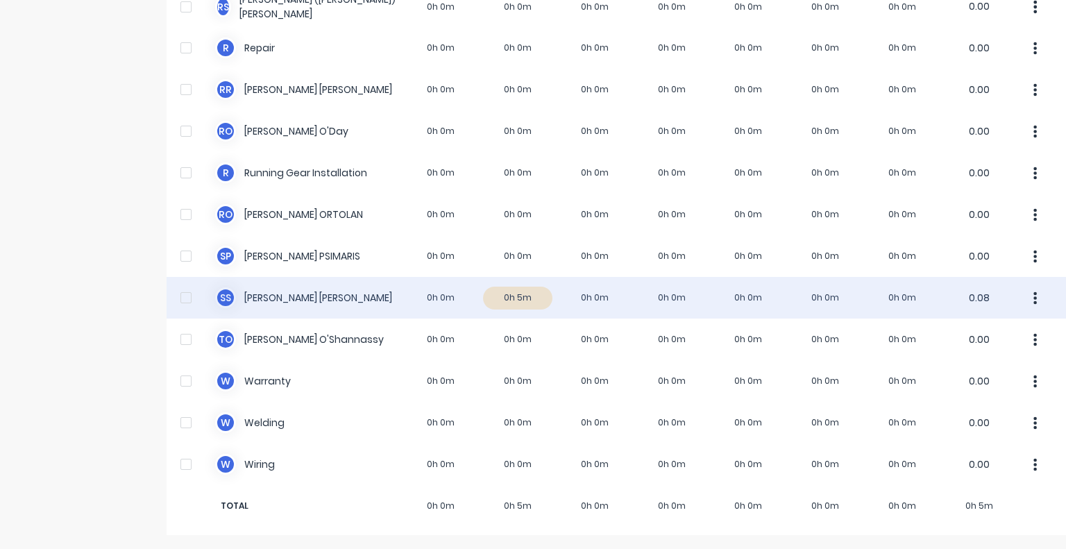
click at [1034, 295] on icon "button" at bounding box center [1035, 298] width 3 height 15
click at [578, 299] on div "S S [PERSON_NAME] 0h 0m 0h 5m 0h 0m 0h 0m 0h 0m 0h 0m 0h 0m 0.08" at bounding box center [617, 298] width 900 height 42
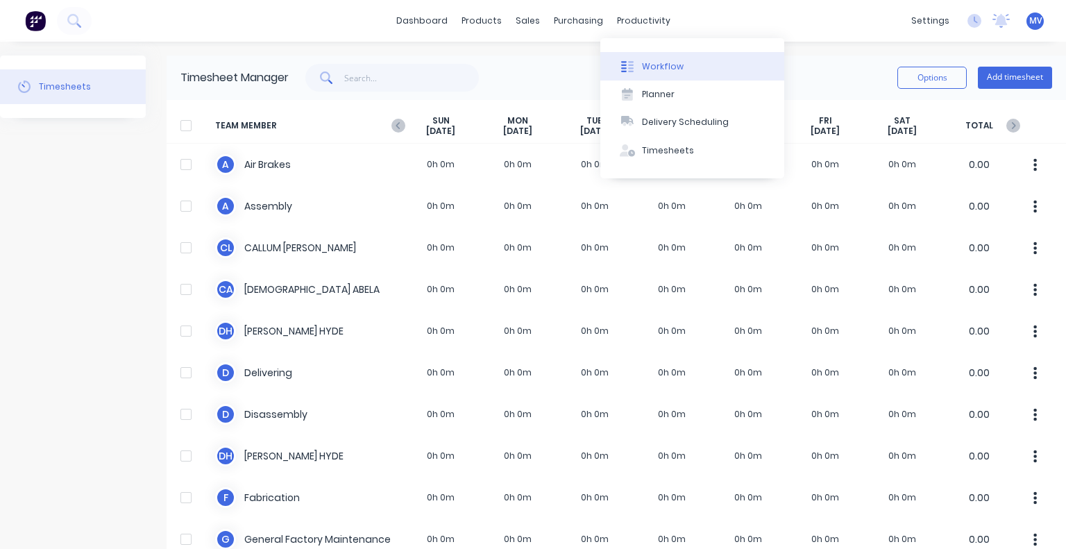
click at [663, 68] on div "Workflow" at bounding box center [663, 66] width 42 height 12
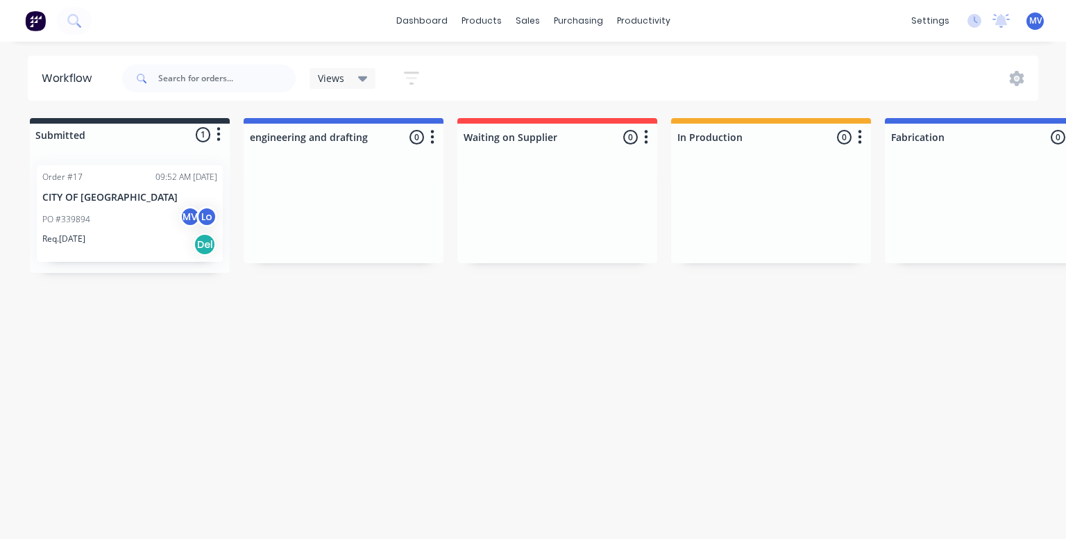
click at [575, 283] on div "Workflow Views Save new view None (Default) edit Show/Hide statuses Show line i…" at bounding box center [533, 283] width 1066 height 455
click at [774, 196] on div at bounding box center [771, 211] width 200 height 104
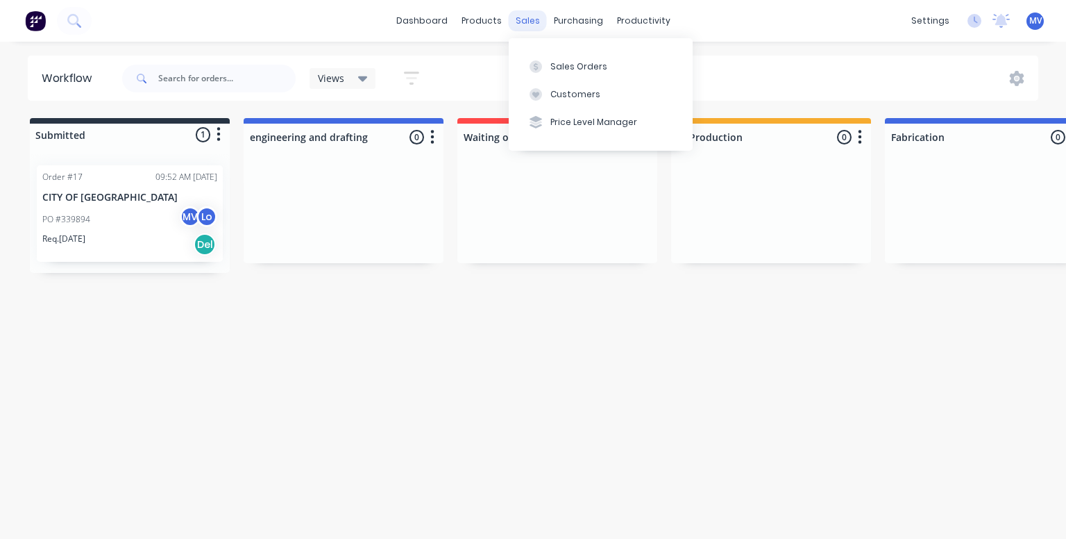
click at [528, 19] on div "sales" at bounding box center [528, 20] width 38 height 21
click at [564, 63] on div "Sales Orders" at bounding box center [579, 66] width 57 height 12
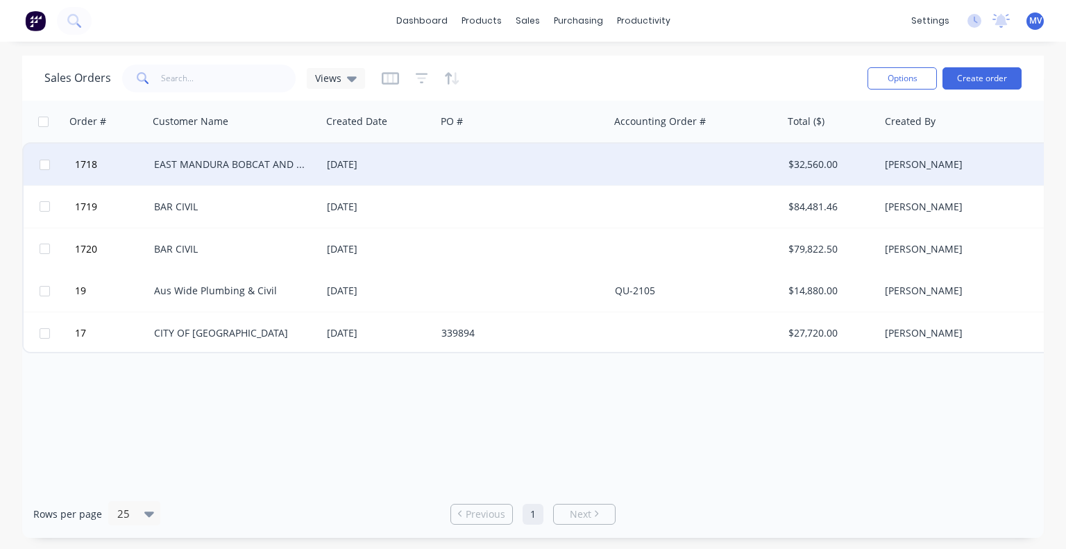
click at [190, 168] on div "EAST MANDURA BOBCAT AND TRUCK HIRE" at bounding box center [231, 165] width 154 height 14
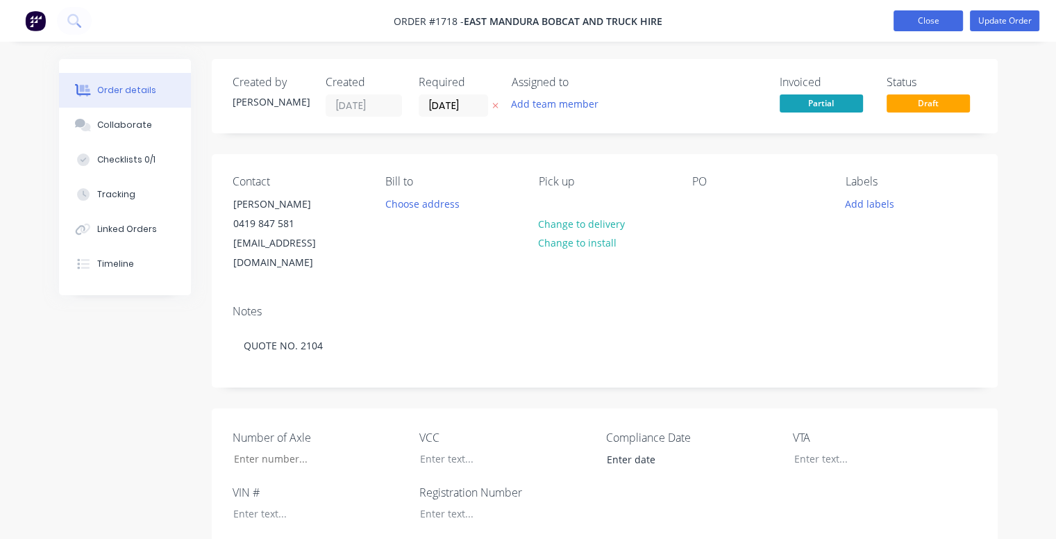
click at [922, 21] on button "Close" at bounding box center [927, 20] width 69 height 21
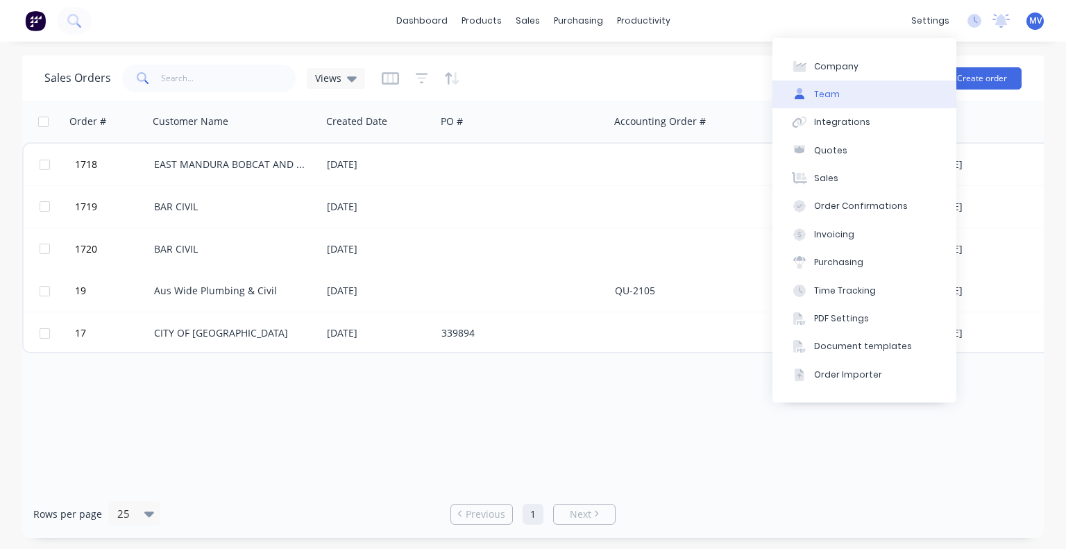
click at [838, 90] on button "Team" at bounding box center [865, 95] width 184 height 28
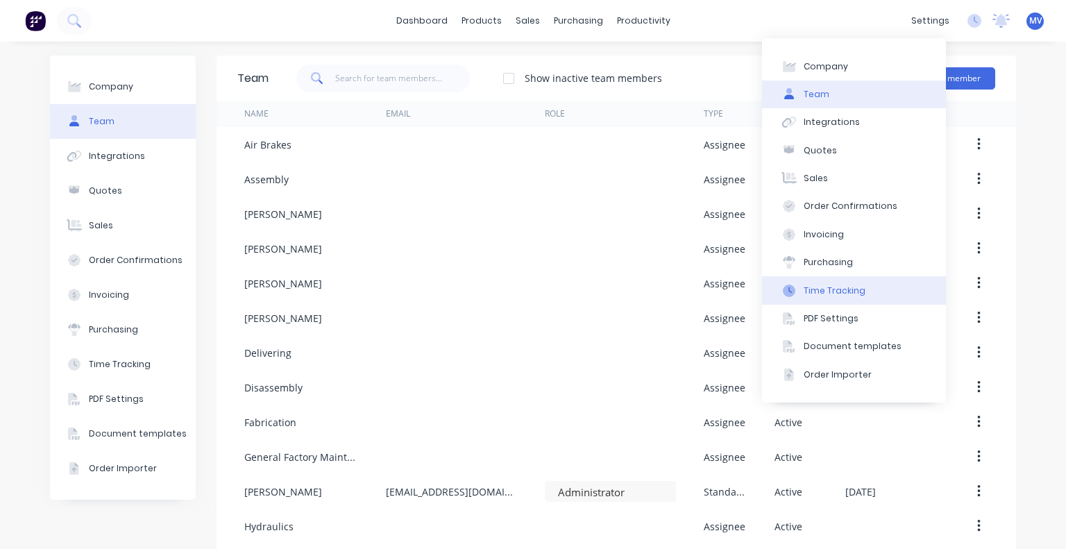
click at [818, 292] on div "Time Tracking" at bounding box center [835, 291] width 62 height 12
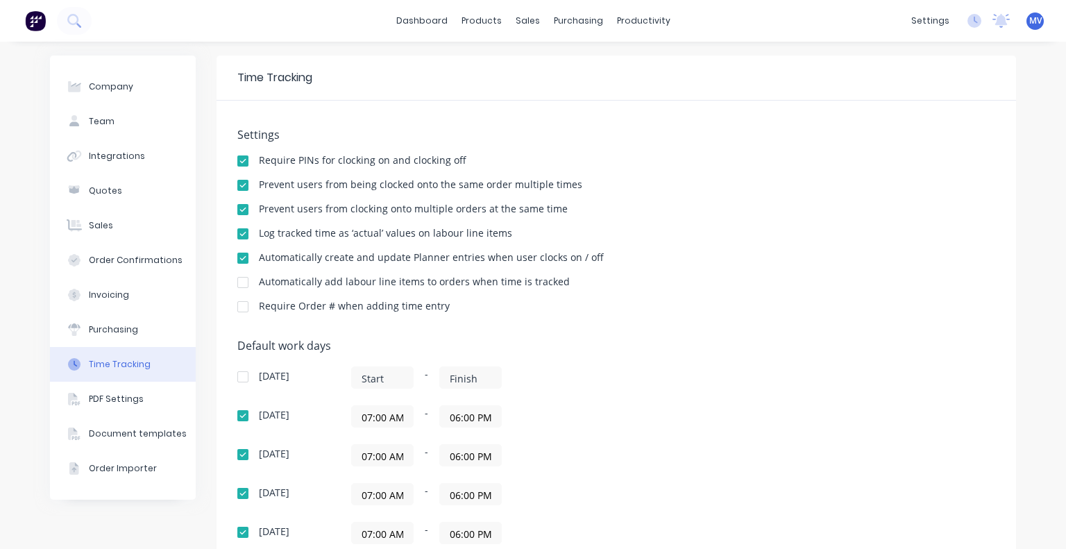
click at [113, 362] on div "Time Tracking" at bounding box center [120, 364] width 62 height 12
click at [419, 14] on link "dashboard" at bounding box center [421, 20] width 65 height 21
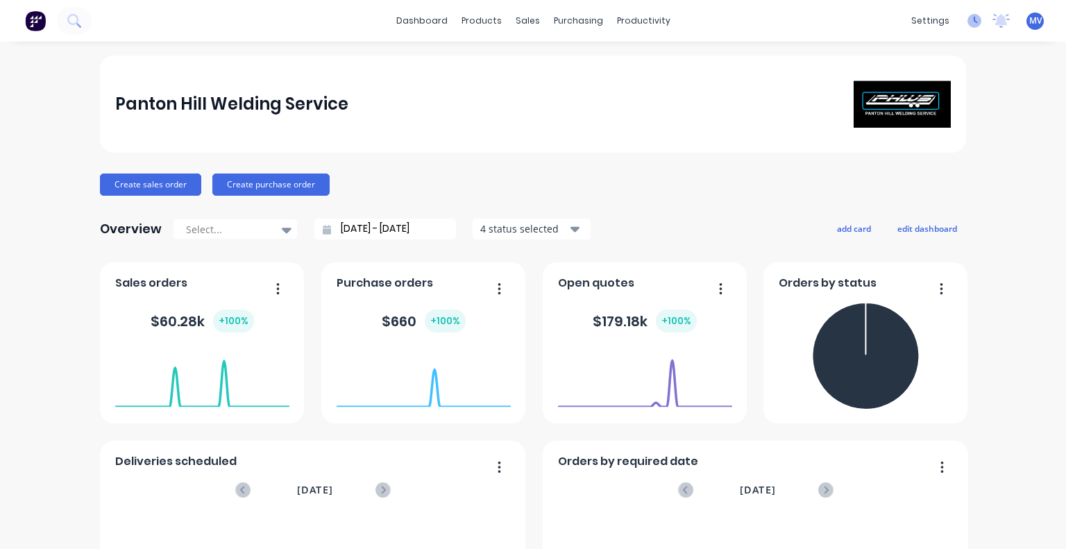
click at [968, 19] on icon at bounding box center [975, 21] width 14 height 14
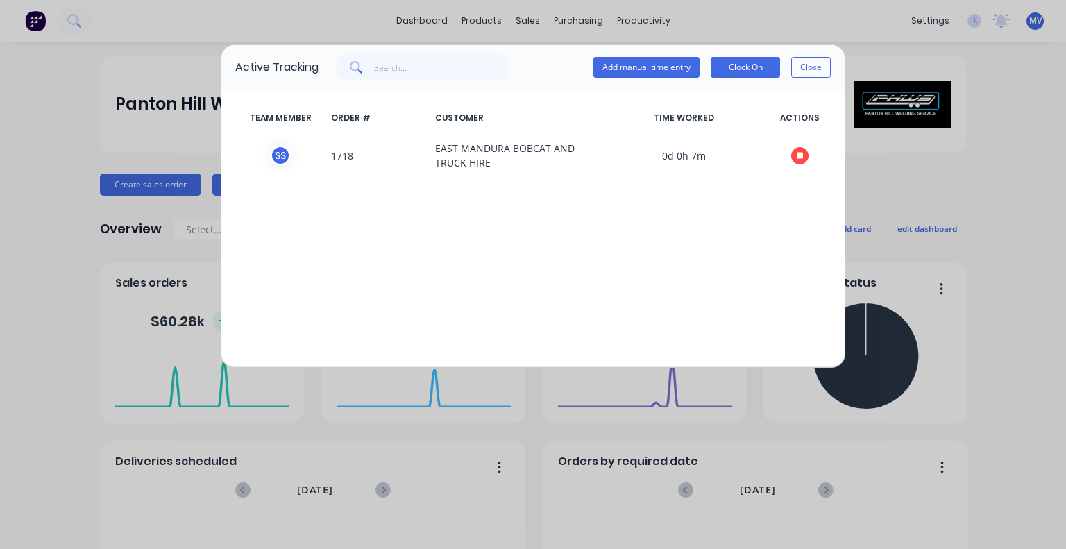
click at [1023, 97] on div "Active Tracking Add manual time entry Clock On Close TEAM MEMBER ORDER # CUSTOM…" at bounding box center [533, 274] width 1066 height 549
click at [814, 67] on button "Close" at bounding box center [811, 67] width 40 height 21
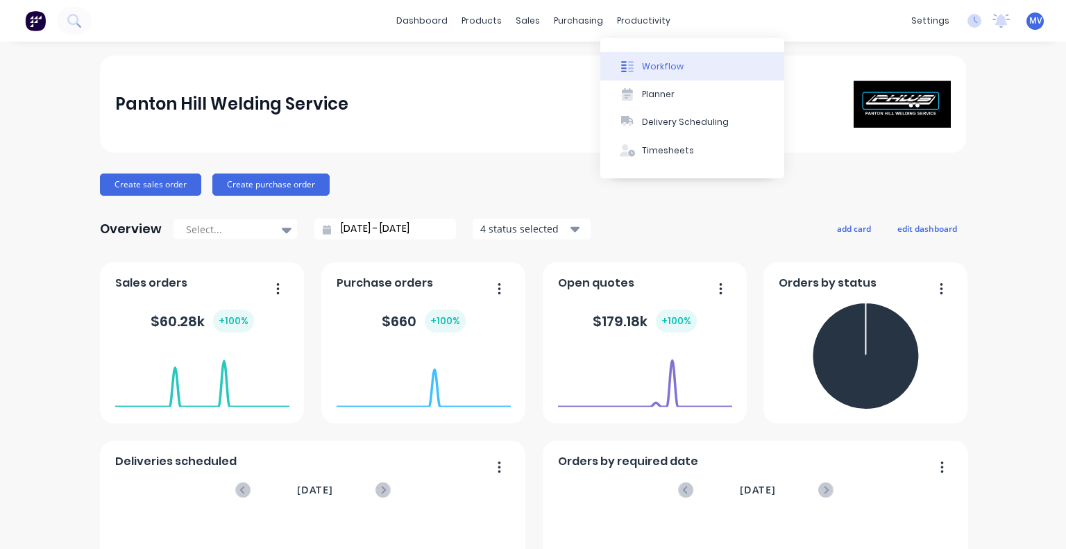
click at [658, 68] on div "Workflow" at bounding box center [663, 66] width 42 height 12
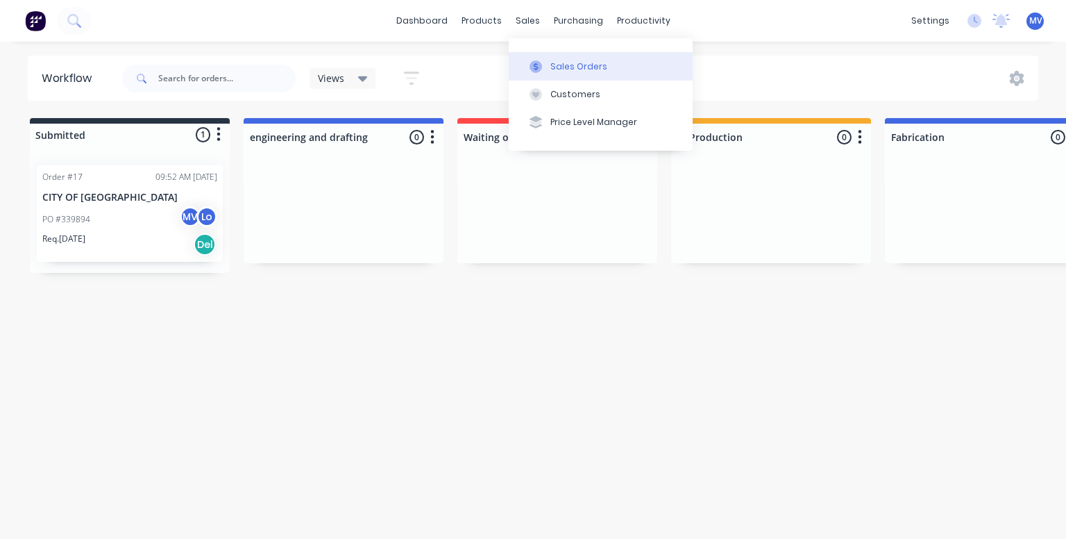
click at [564, 66] on div "Sales Orders" at bounding box center [579, 66] width 57 height 12
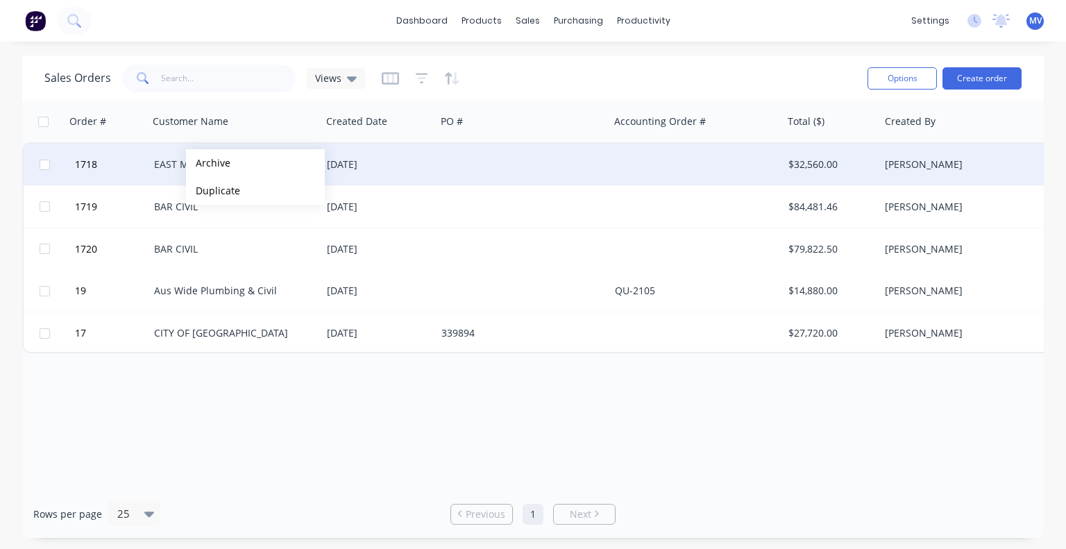
click at [167, 163] on div "EAST MANDURA BOBCAT AND TRUCK HIRE" at bounding box center [231, 165] width 154 height 14
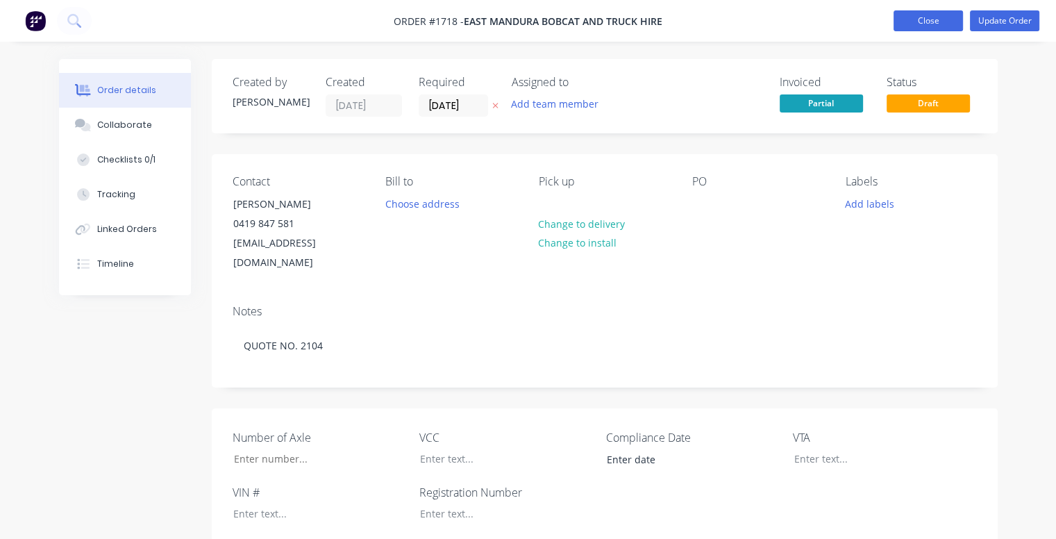
click at [921, 19] on button "Close" at bounding box center [927, 20] width 69 height 21
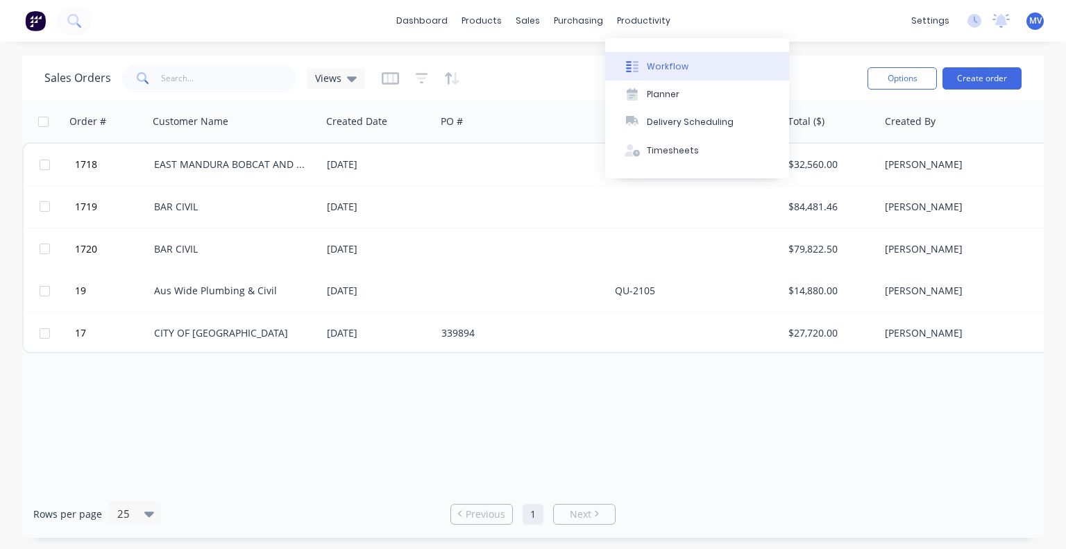
click at [669, 64] on div "Workflow" at bounding box center [668, 66] width 42 height 12
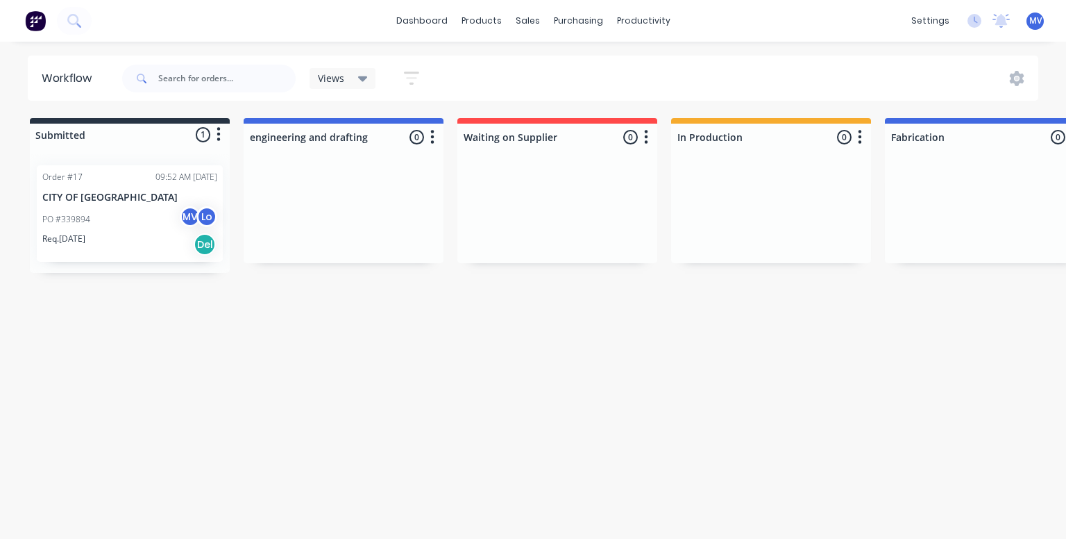
click at [648, 135] on button "button" at bounding box center [646, 137] width 17 height 17
click at [505, 327] on div "Workflow Views Save new view None (Default) edit Show/Hide statuses Show line i…" at bounding box center [533, 283] width 1066 height 455
click at [410, 76] on icon "button" at bounding box center [411, 77] width 15 height 17
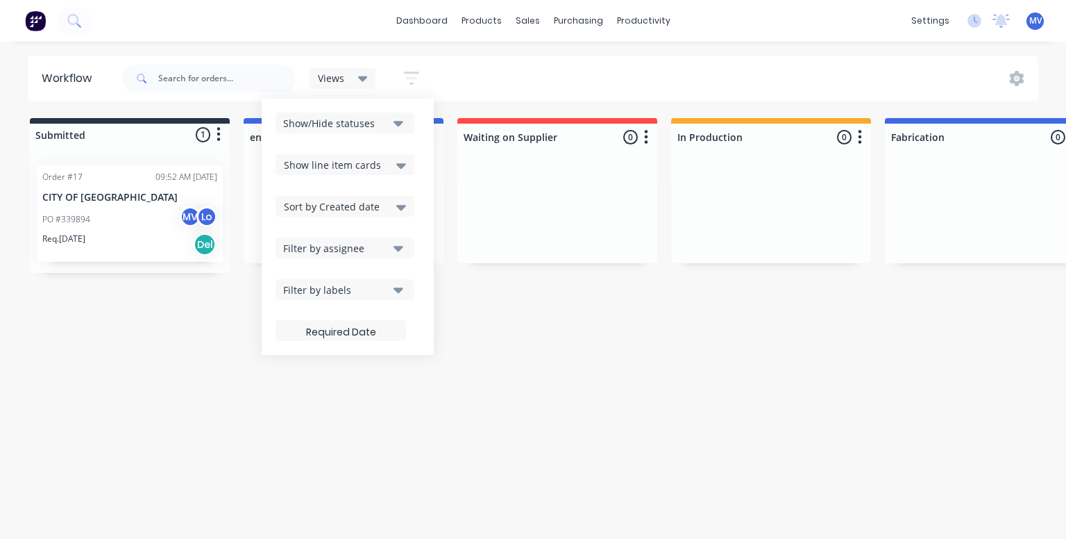
click at [62, 74] on div "Workflow" at bounding box center [70, 78] width 57 height 17
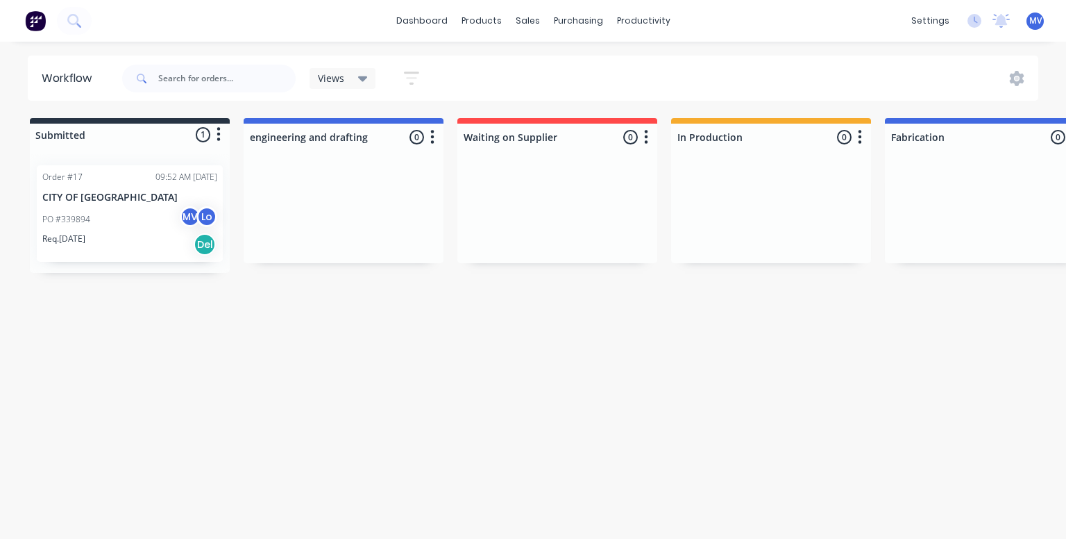
click at [60, 76] on div "Workflow" at bounding box center [70, 78] width 57 height 17
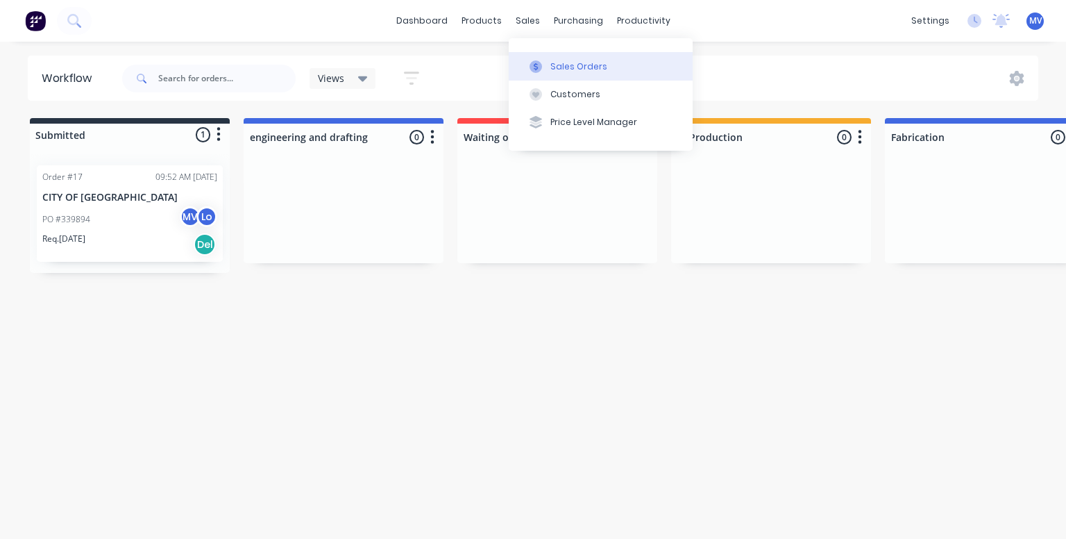
click at [564, 71] on div "Sales Orders" at bounding box center [579, 66] width 57 height 12
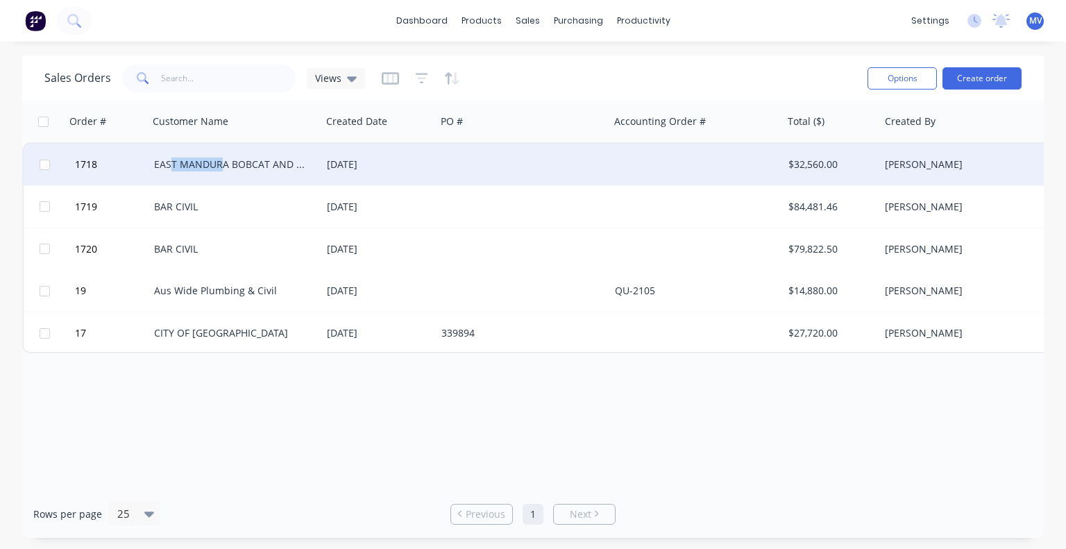
drag, startPoint x: 183, startPoint y: 163, endPoint x: 222, endPoint y: 167, distance: 39.0
click at [222, 167] on div "EAST MANDURA BOBCAT AND TRUCK HIRE" at bounding box center [231, 165] width 154 height 14
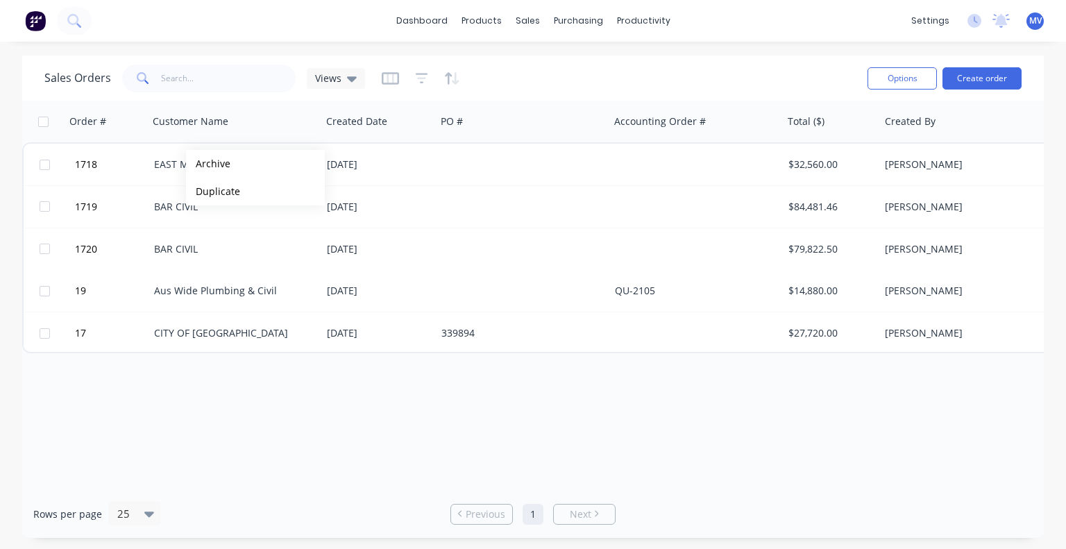
click at [205, 461] on div "Order # Customer Name Created Date PO # Accounting Order # Total ($) Created By…" at bounding box center [533, 295] width 1022 height 389
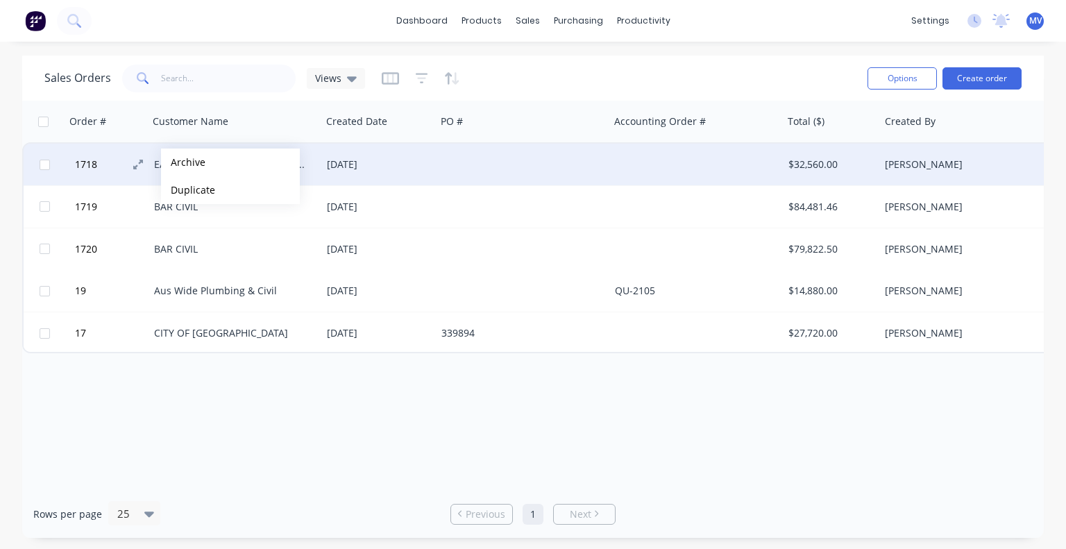
click at [122, 158] on button "1718" at bounding box center [112, 165] width 83 height 42
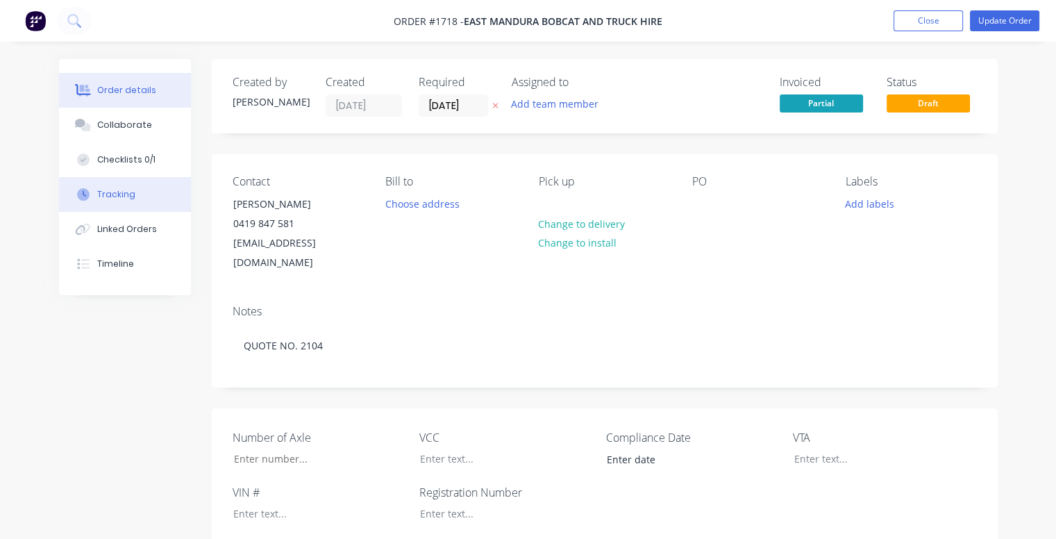
click at [114, 196] on div "Tracking" at bounding box center [116, 194] width 38 height 12
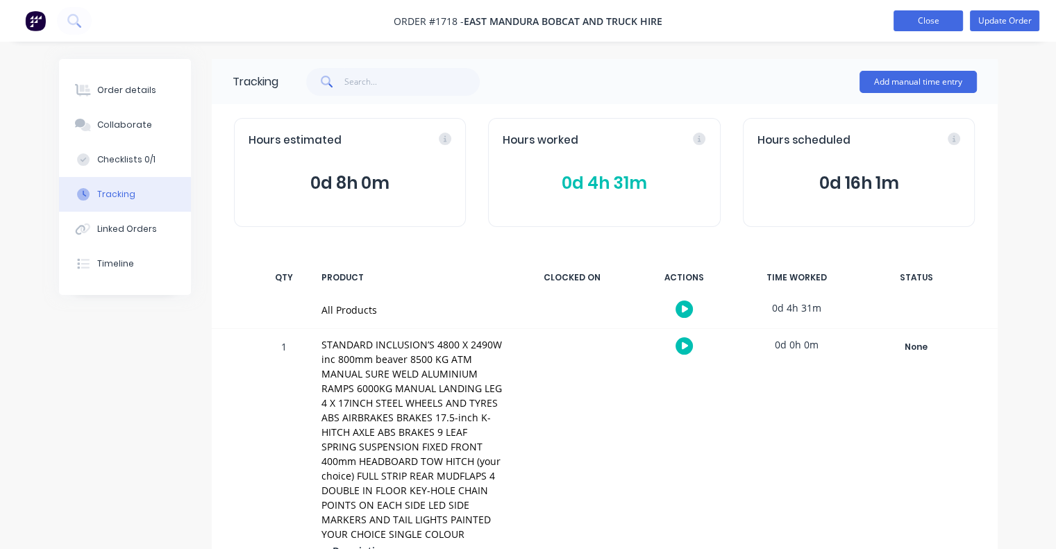
click at [926, 21] on button "Close" at bounding box center [927, 20] width 69 height 21
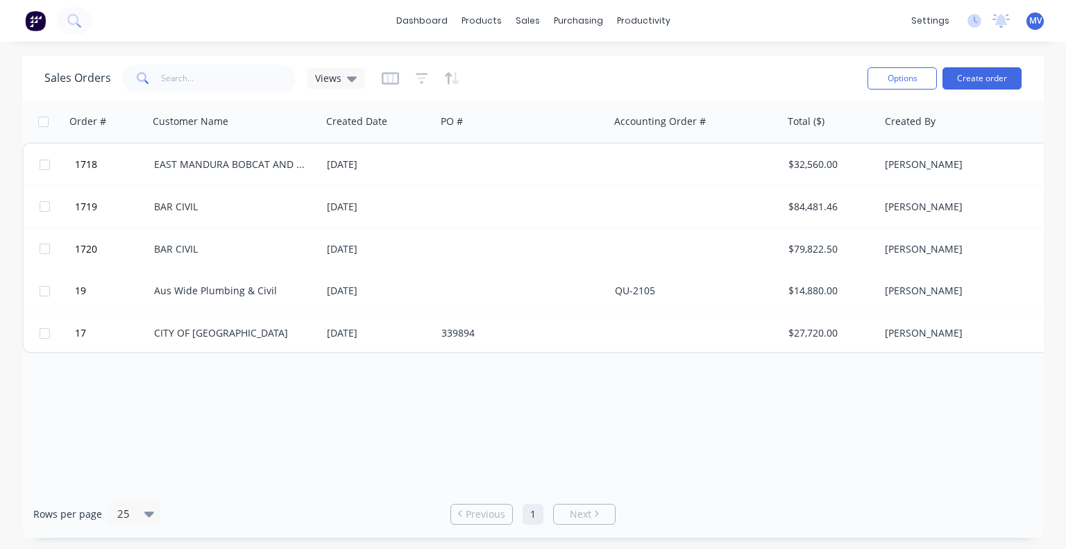
click at [358, 414] on div "Order # Customer Name Created Date PO # Accounting Order # Total ($) Created By…" at bounding box center [533, 295] width 1022 height 389
click at [239, 413] on div "Order # Customer Name Created Date PO # Accounting Order # Total ($) Created By…" at bounding box center [533, 295] width 1022 height 389
click at [430, 15] on link "dashboard" at bounding box center [421, 20] width 65 height 21
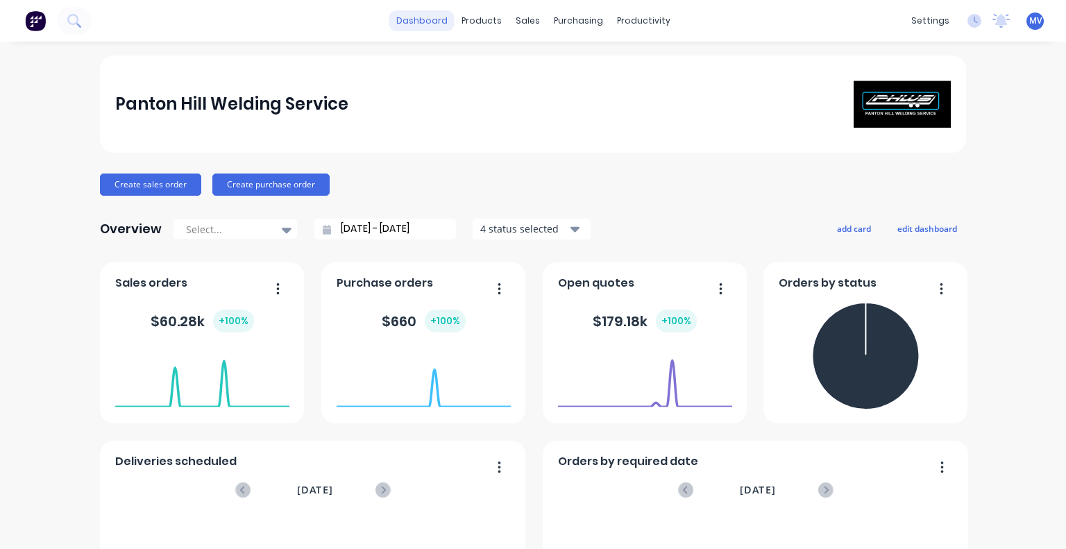
click at [421, 18] on link "dashboard" at bounding box center [421, 20] width 65 height 21
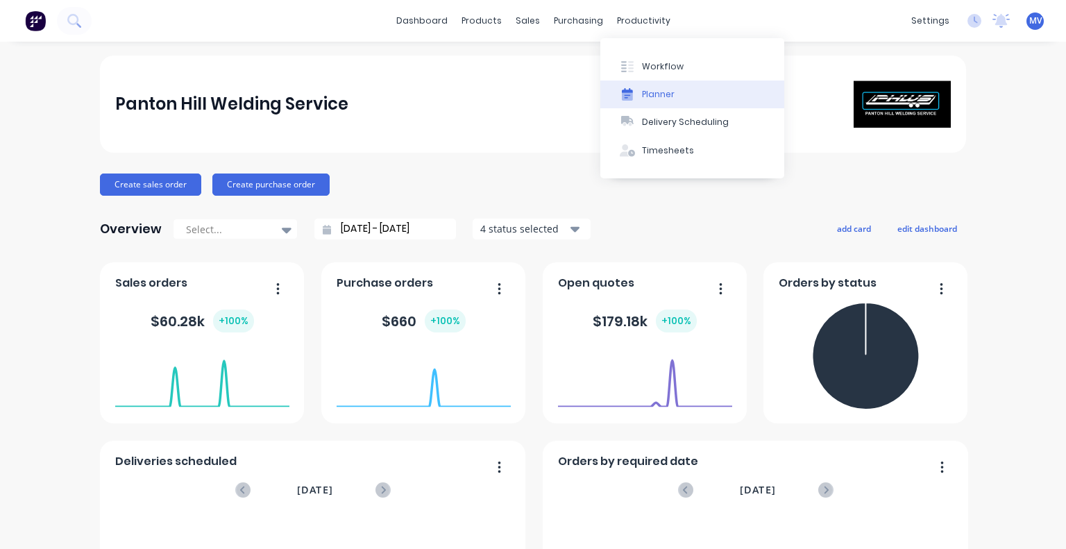
click at [649, 95] on div "Planner" at bounding box center [658, 94] width 33 height 12
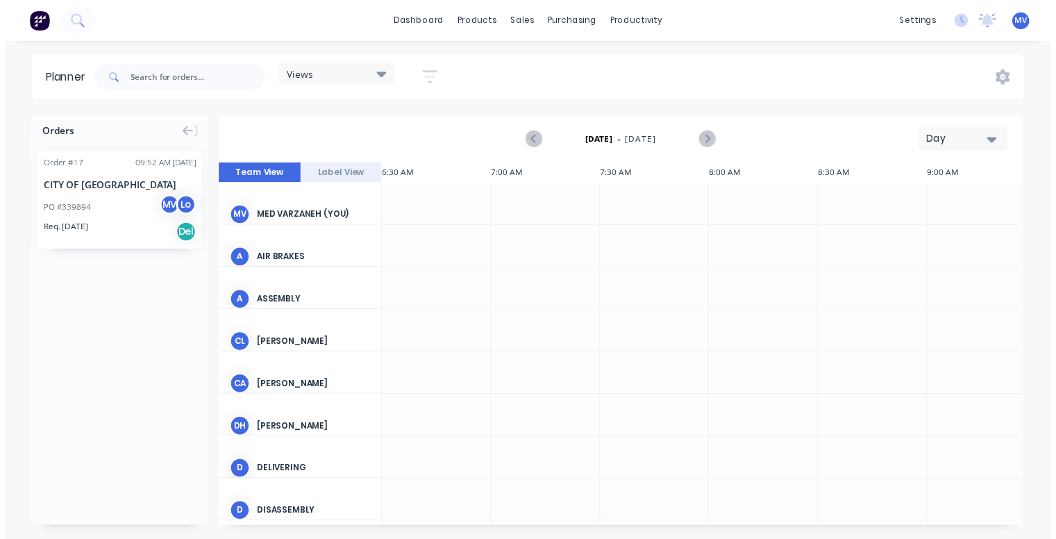
scroll to position [0, 555]
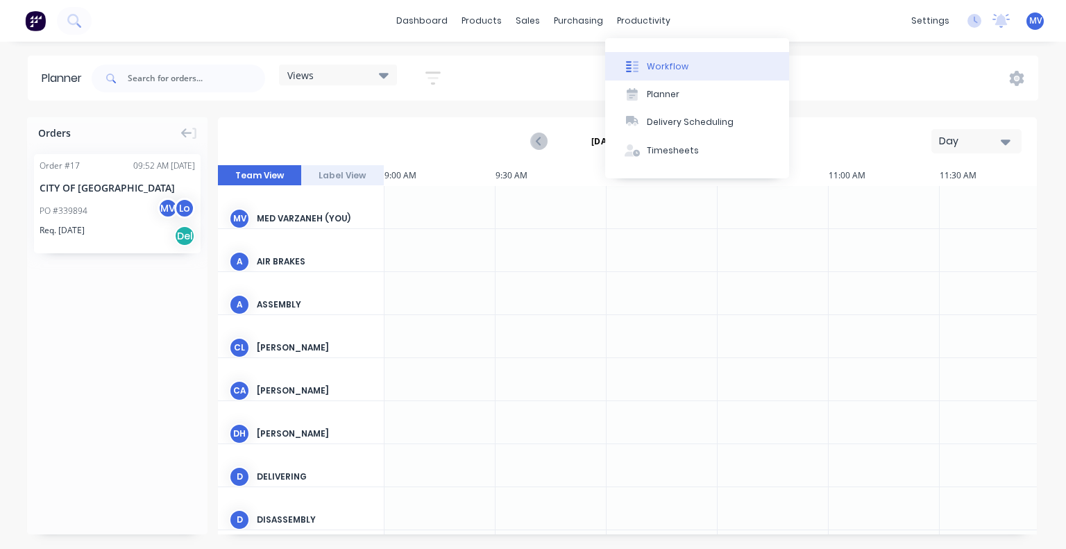
click at [653, 71] on div "Workflow" at bounding box center [668, 66] width 42 height 12
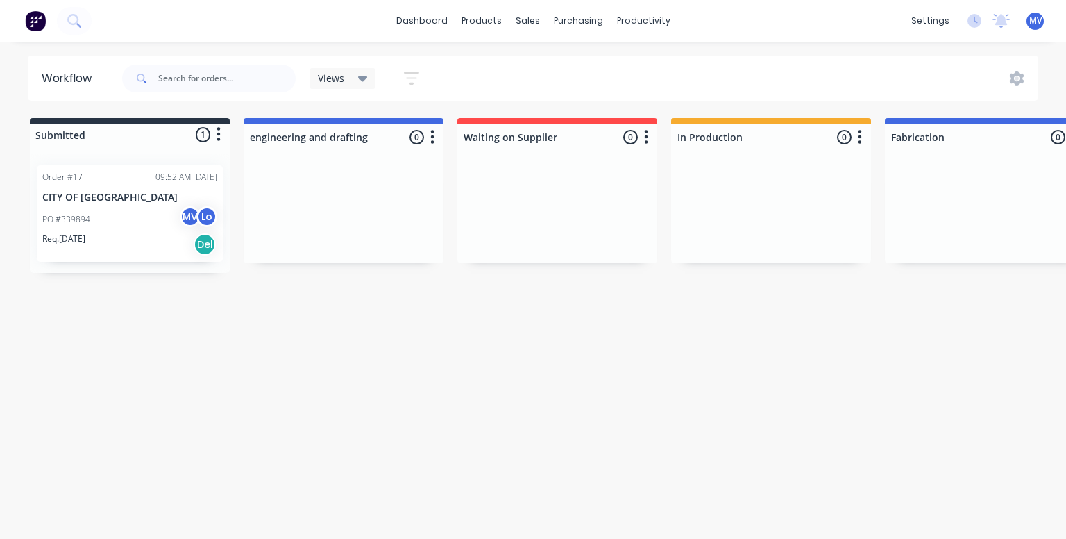
click at [354, 191] on div at bounding box center [344, 211] width 200 height 104
click at [541, 177] on div at bounding box center [557, 211] width 200 height 104
drag, startPoint x: 541, startPoint y: 177, endPoint x: 511, endPoint y: 191, distance: 33.6
click at [511, 191] on div at bounding box center [557, 211] width 200 height 104
click at [772, 140] on div at bounding box center [771, 137] width 200 height 27
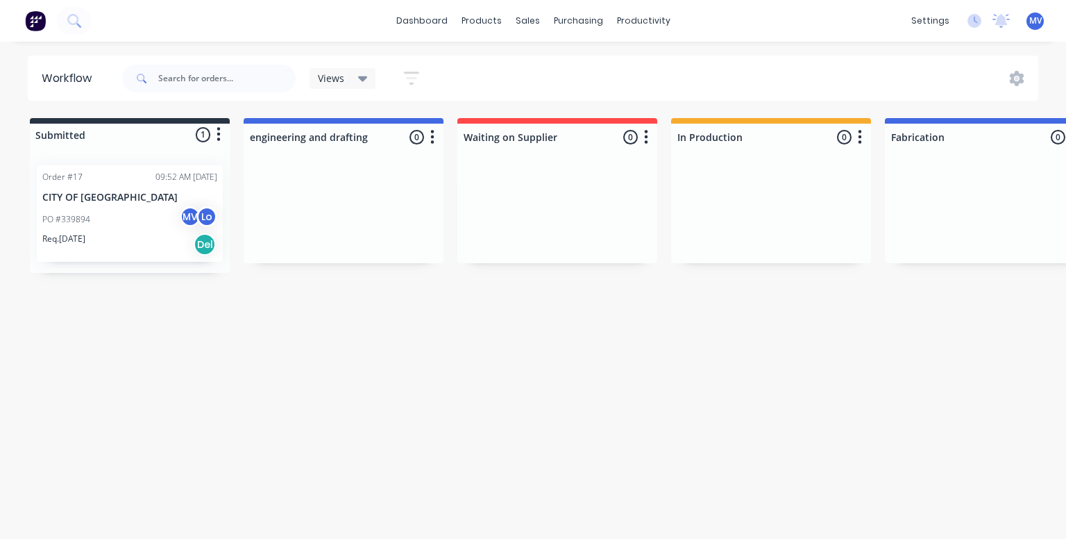
click at [864, 138] on button "button" at bounding box center [860, 137] width 17 height 17
click at [707, 210] on div at bounding box center [771, 211] width 200 height 104
click at [498, 341] on div "Workflow Views Save new view None (Default) edit Show/Hide statuses Show line i…" at bounding box center [533, 283] width 1066 height 455
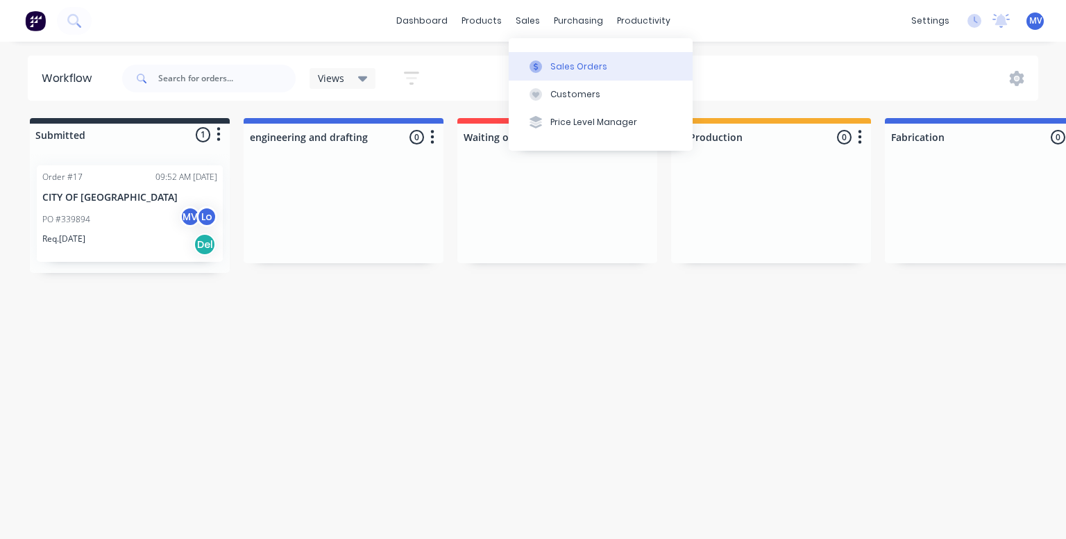
click at [561, 70] on div "Sales Orders" at bounding box center [579, 66] width 57 height 12
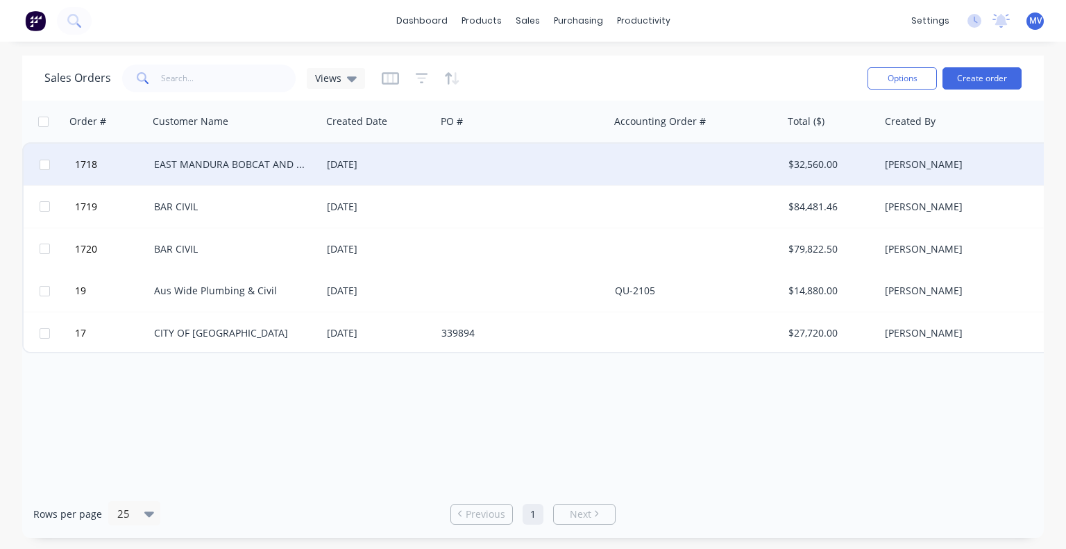
click at [46, 163] on input "checkbox" at bounding box center [45, 165] width 10 height 10
click at [187, 399] on div "Order # Customer Name Created Date PO # Accounting Order # Total ($) Created By…" at bounding box center [533, 295] width 1022 height 389
click at [46, 162] on input "checkbox" at bounding box center [45, 165] width 10 height 10
checkbox input "false"
click at [478, 159] on div at bounding box center [523, 165] width 174 height 42
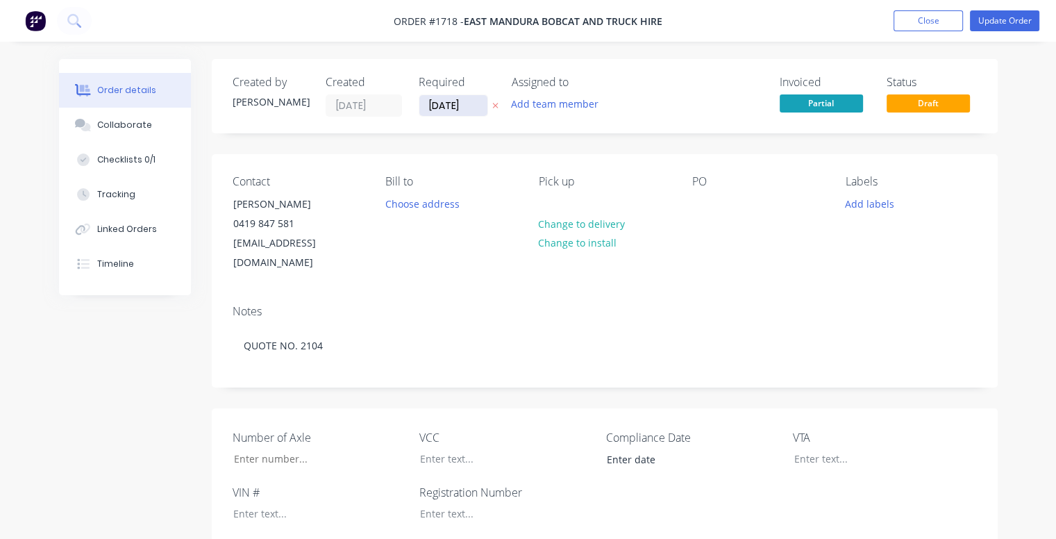
click at [452, 105] on input "[DATE]" at bounding box center [453, 105] width 68 height 21
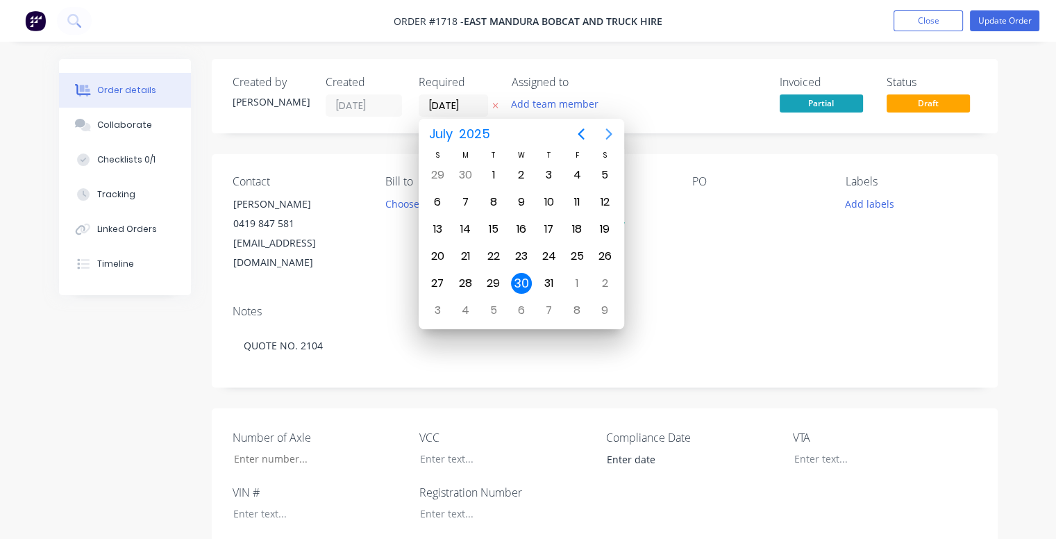
click at [606, 129] on icon "Next page" at bounding box center [609, 133] width 6 height 11
click at [579, 169] on div "5" at bounding box center [576, 175] width 21 height 21
type input "[DATE]"
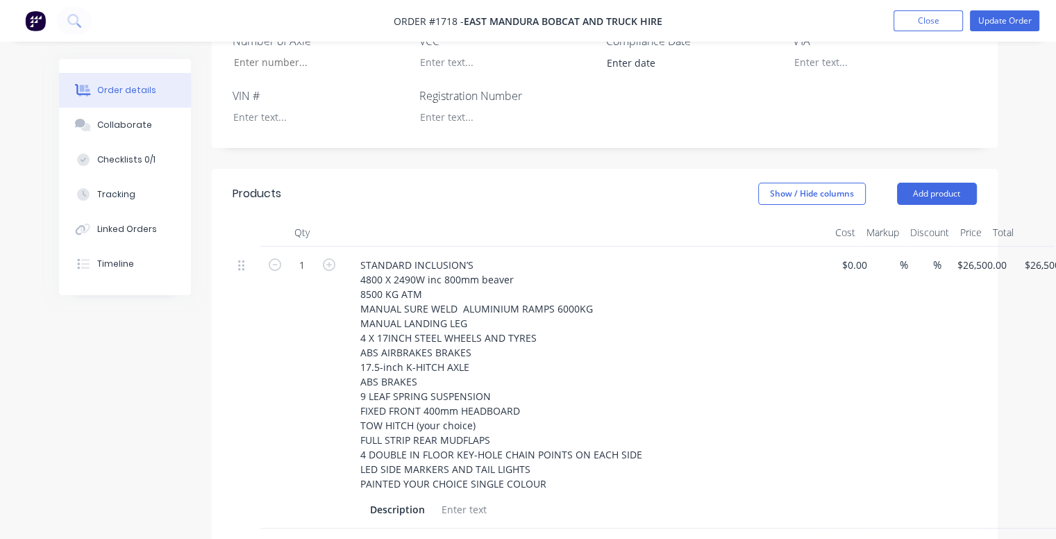
scroll to position [208, 0]
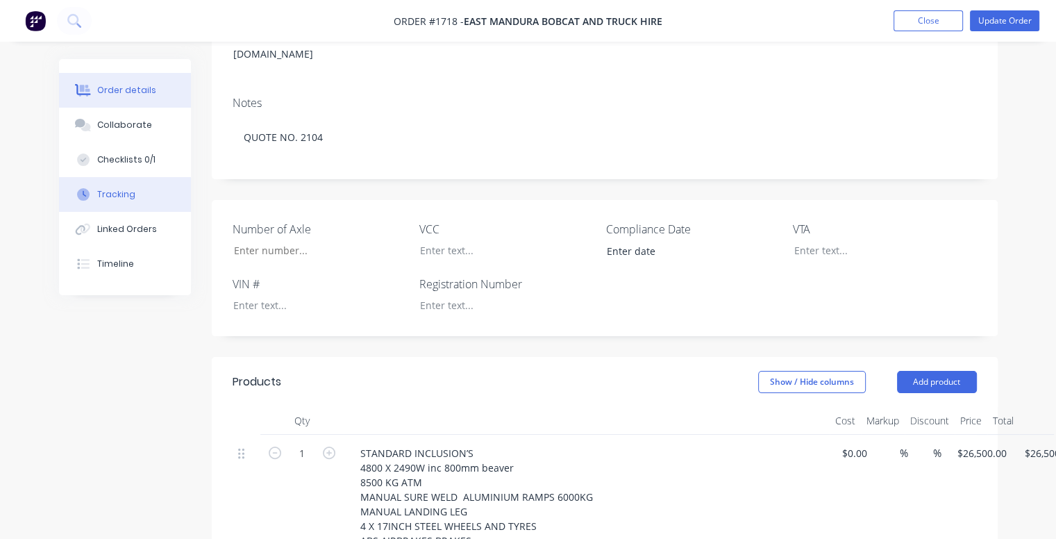
click at [108, 192] on div "Tracking" at bounding box center [116, 194] width 38 height 12
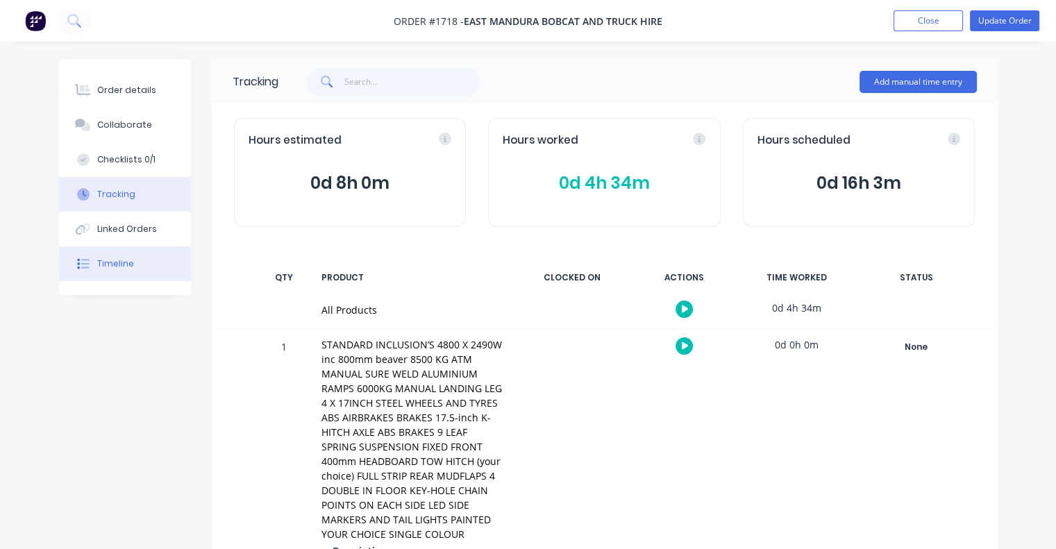
click at [122, 264] on div "Timeline" at bounding box center [115, 264] width 37 height 12
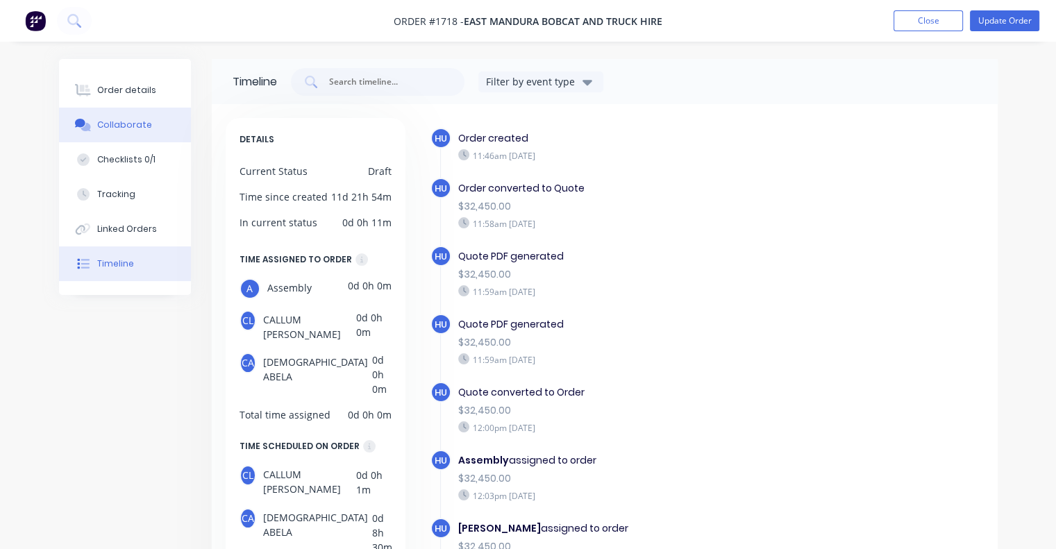
click at [124, 131] on div "Collaborate" at bounding box center [124, 125] width 55 height 12
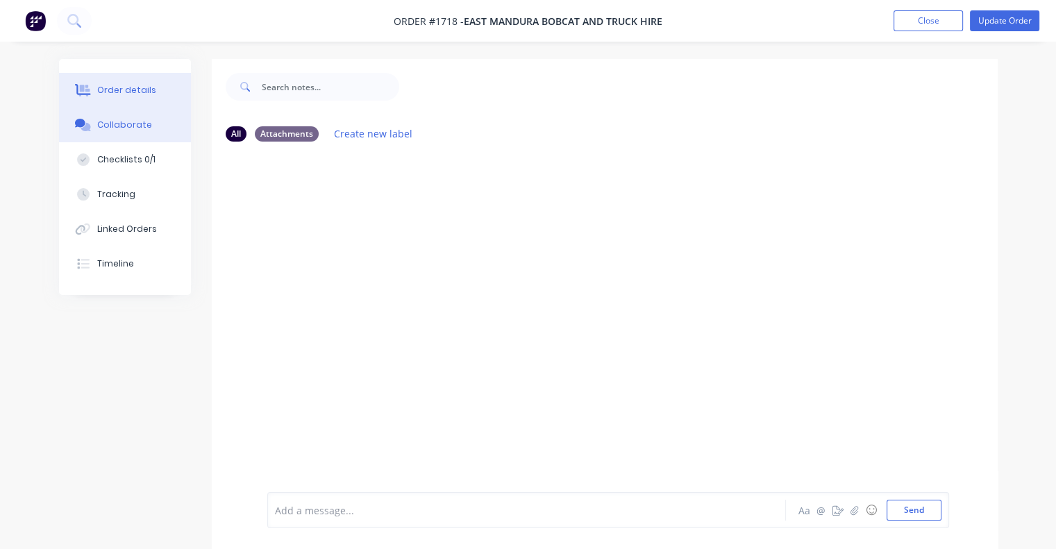
click at [125, 85] on div "Order details" at bounding box center [126, 90] width 59 height 12
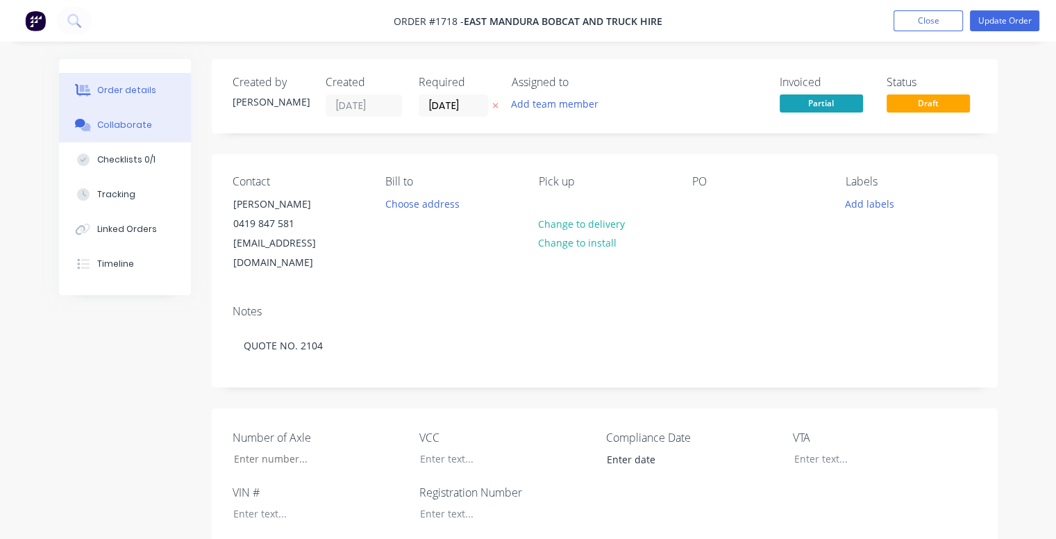
click at [131, 129] on div "Collaborate" at bounding box center [124, 125] width 55 height 12
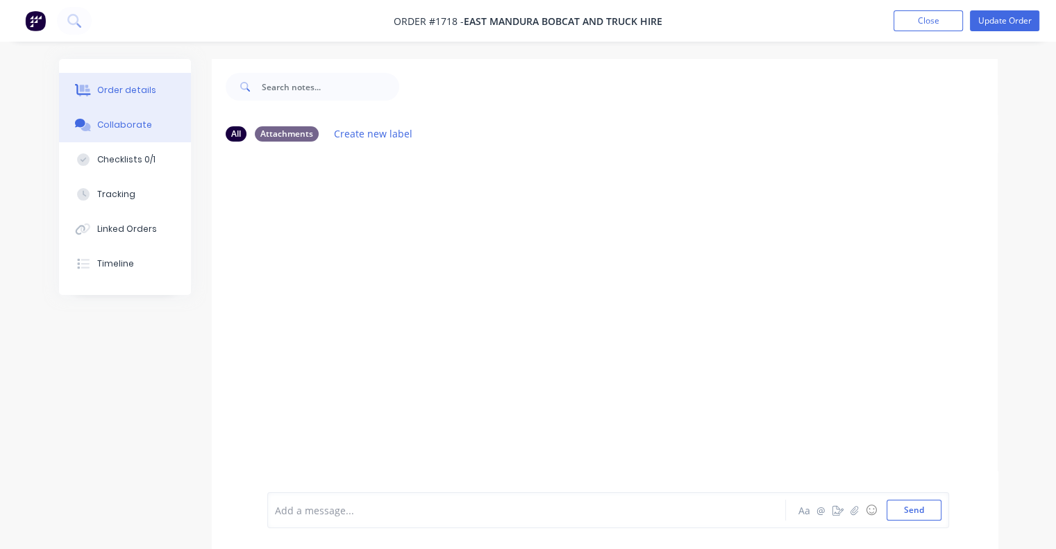
click at [119, 94] on div "Order details" at bounding box center [126, 90] width 59 height 12
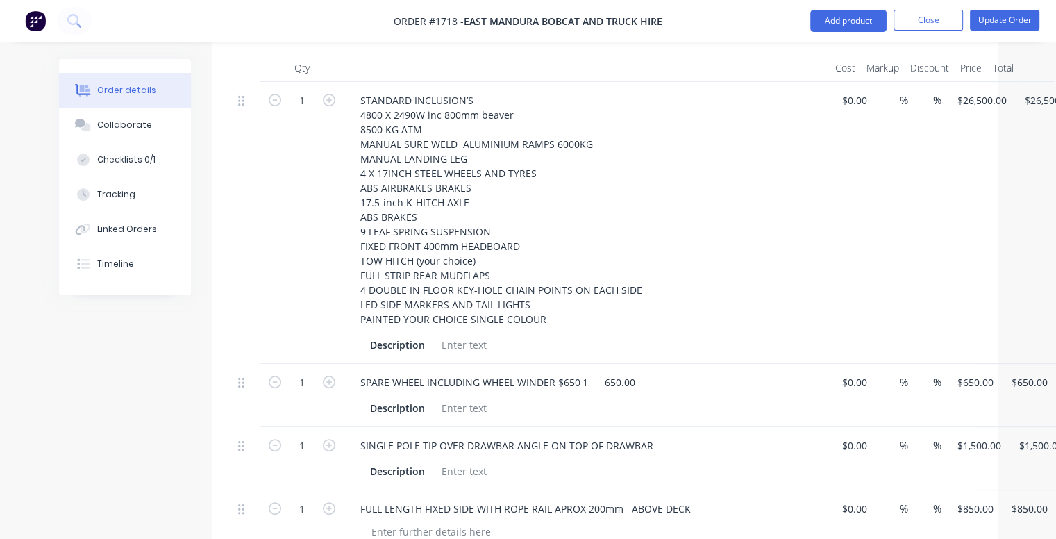
scroll to position [555, 0]
